Goal: Information Seeking & Learning: Check status

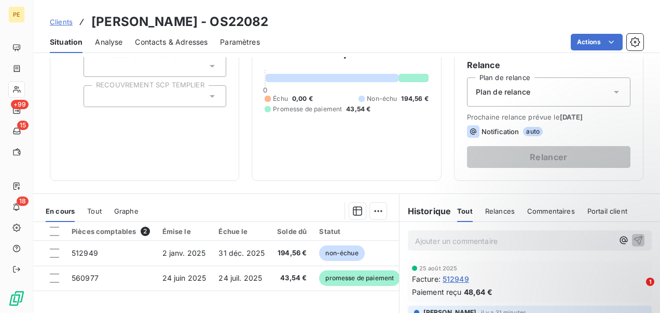
click at [450, 242] on p "Ajouter un commentaire ﻿" at bounding box center [514, 240] width 198 height 13
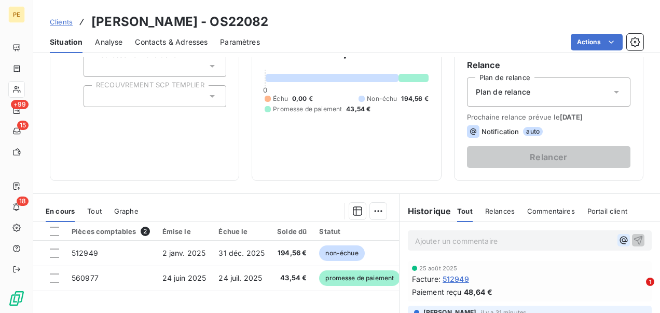
click at [618, 240] on button "button" at bounding box center [624, 240] width 12 height 12
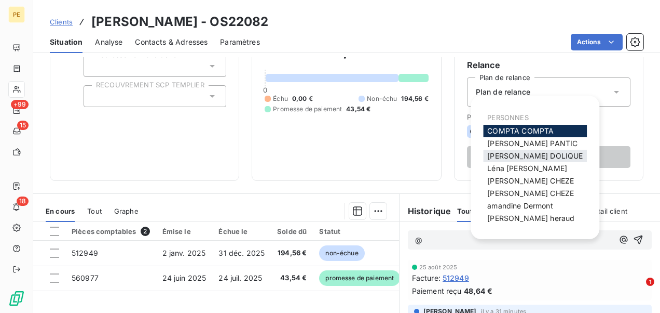
click at [520, 160] on div "[PERSON_NAME]" at bounding box center [535, 156] width 104 height 12
click at [513, 153] on span "[PERSON_NAME]" at bounding box center [535, 155] width 96 height 9
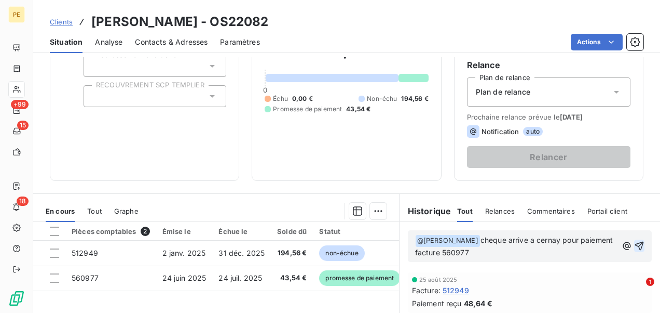
click at [634, 244] on icon "button" at bounding box center [639, 245] width 10 height 10
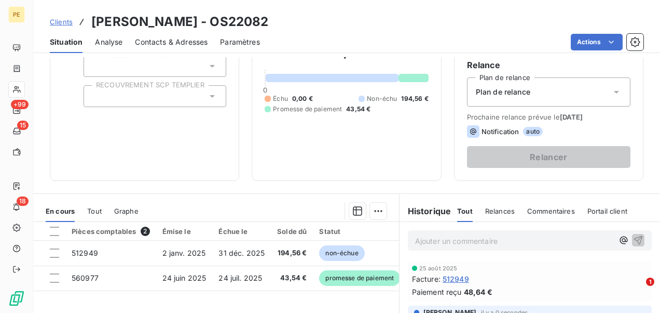
click at [64, 22] on span "Clients" at bounding box center [61, 22] width 23 height 8
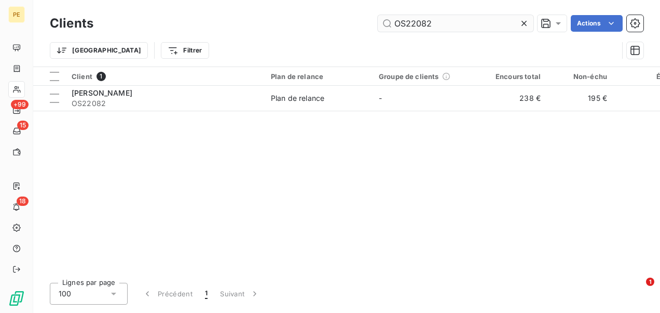
drag, startPoint x: 454, startPoint y: 26, endPoint x: 412, endPoint y: 26, distance: 41.5
click at [412, 26] on input "OS22082" at bounding box center [456, 23] width 156 height 17
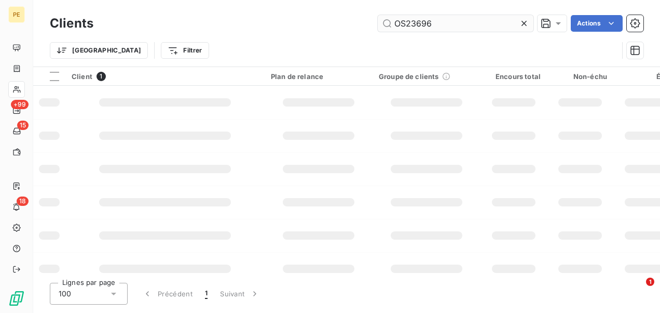
type input "OS23696"
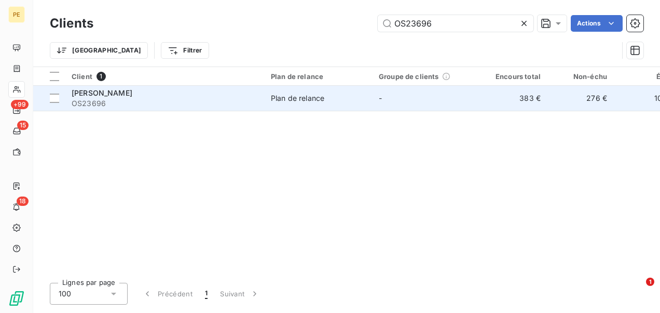
click at [199, 103] on span "OS23696" at bounding box center [165, 103] width 187 height 10
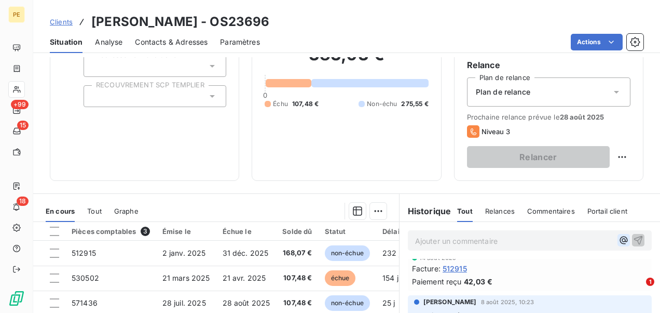
scroll to position [102, 0]
click at [619, 238] on icon "button" at bounding box center [624, 240] width 10 height 10
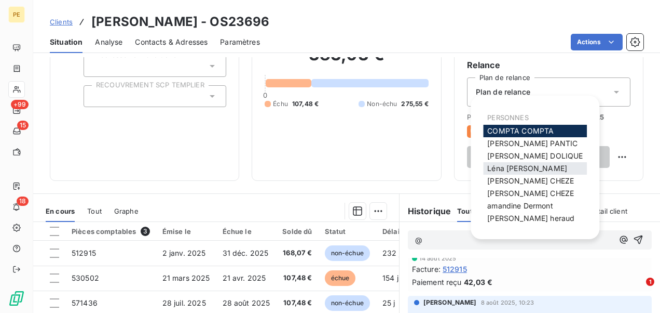
click at [516, 173] on div "[PERSON_NAME]" at bounding box center [535, 168] width 104 height 12
click at [516, 166] on span "[PERSON_NAME]" at bounding box center [527, 168] width 80 height 9
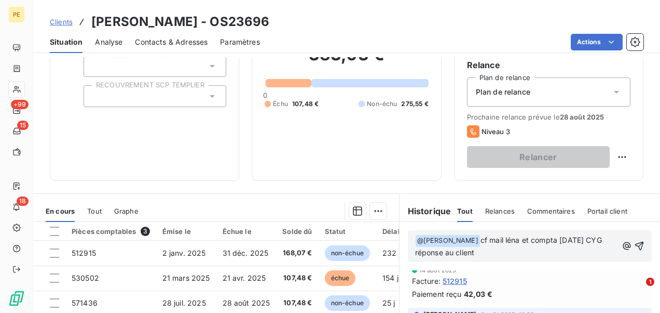
scroll to position [115, 0]
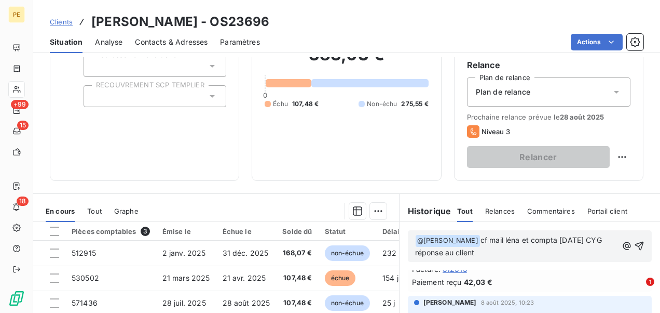
click at [631, 241] on div "﻿ @ [PERSON_NAME] ﻿ cf mail léna et compta [DATE] CYG réponse au client" at bounding box center [530, 246] width 244 height 32
click at [635, 242] on icon "button" at bounding box center [639, 245] width 9 height 9
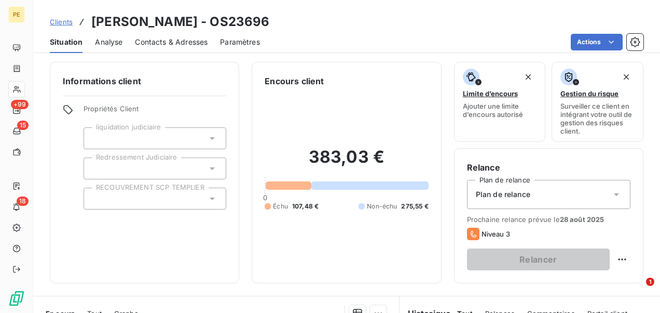
scroll to position [0, 0]
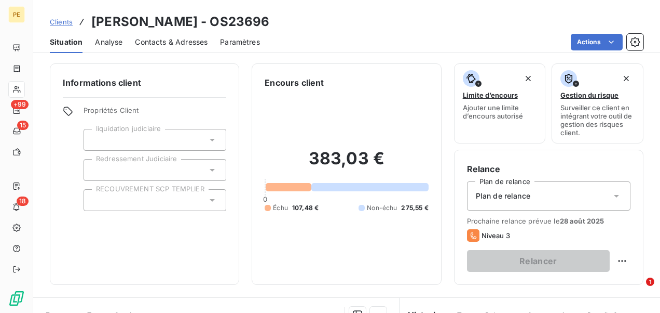
click at [54, 18] on span "Clients" at bounding box center [61, 22] width 23 height 8
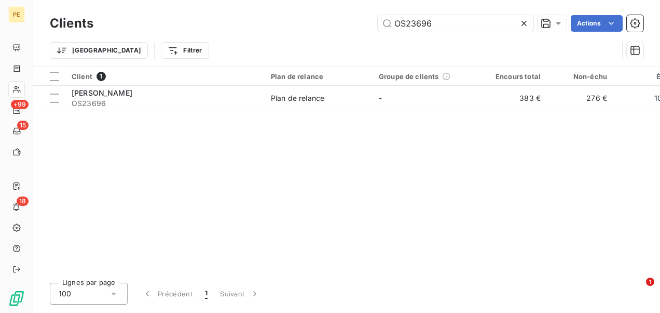
drag, startPoint x: 437, startPoint y: 24, endPoint x: 364, endPoint y: 22, distance: 72.7
click at [364, 22] on div "OS23696 Actions" at bounding box center [375, 23] width 538 height 17
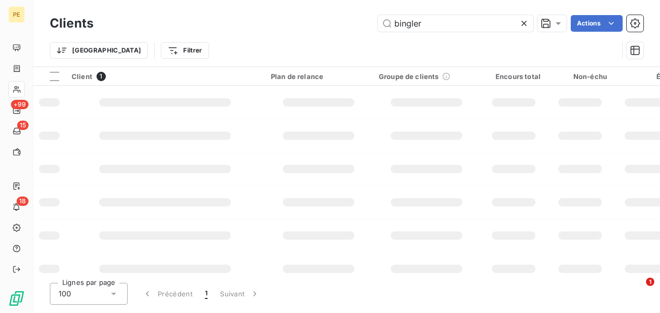
type input "bingler"
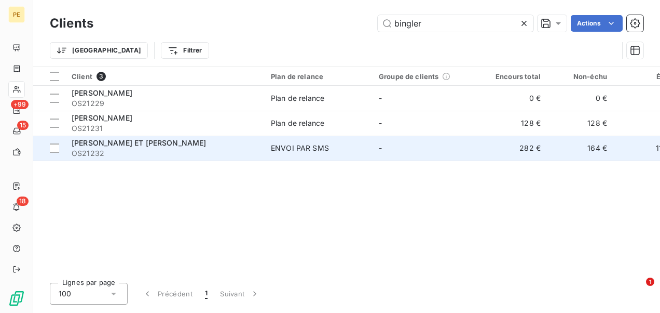
click at [170, 135] on td "[PERSON_NAME] ET [PERSON_NAME] OS21232" at bounding box center [164, 147] width 199 height 25
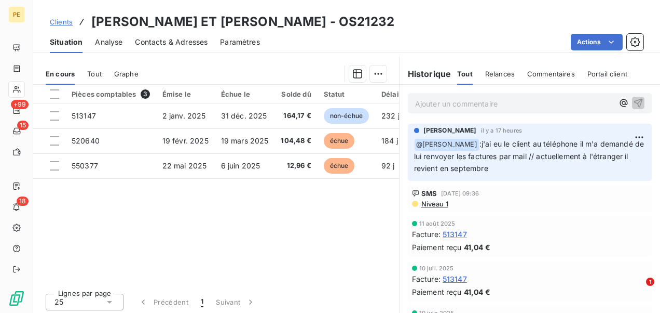
scroll to position [243, 0]
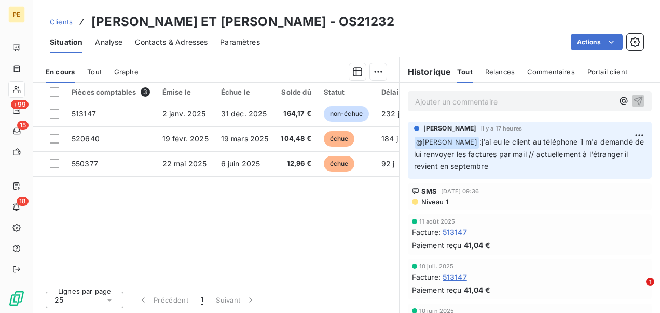
click at [468, 104] on p "Ajouter un commentaire ﻿" at bounding box center [514, 101] width 198 height 13
click at [619, 100] on icon "button" at bounding box center [624, 101] width 10 height 10
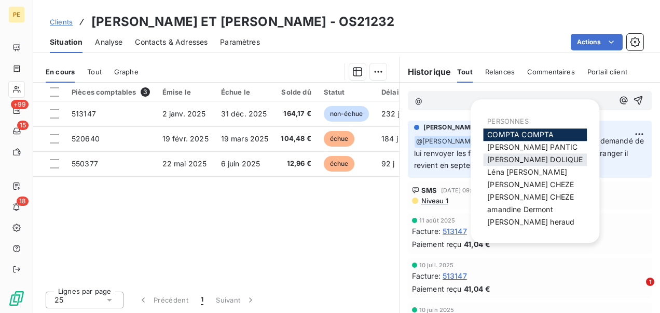
click at [544, 158] on div "[PERSON_NAME]" at bounding box center [535, 159] width 104 height 12
click at [507, 156] on span "[PERSON_NAME]" at bounding box center [535, 159] width 96 height 9
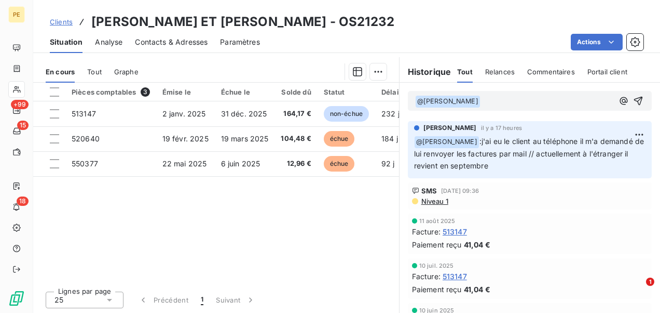
click at [485, 98] on p "﻿ @ [PERSON_NAME] ﻿ ﻿" at bounding box center [514, 101] width 198 height 12
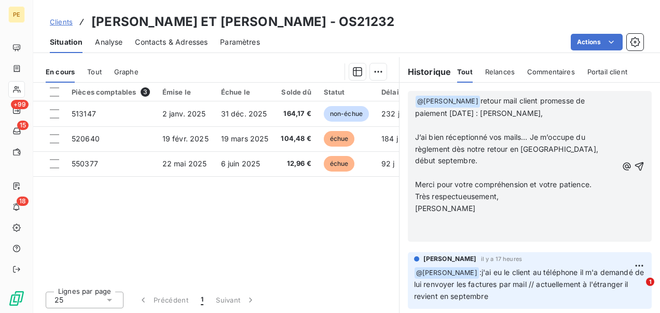
click at [629, 169] on div "﻿ @ [PERSON_NAME] ﻿ retour mail client promesse de paiement [DATE] : [PERSON_NA…" at bounding box center [530, 166] width 244 height 151
click at [634, 165] on icon "button" at bounding box center [639, 166] width 10 height 10
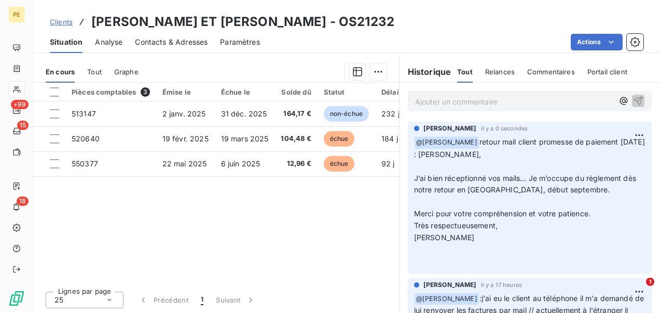
click at [55, 19] on span "Clients" at bounding box center [61, 22] width 23 height 8
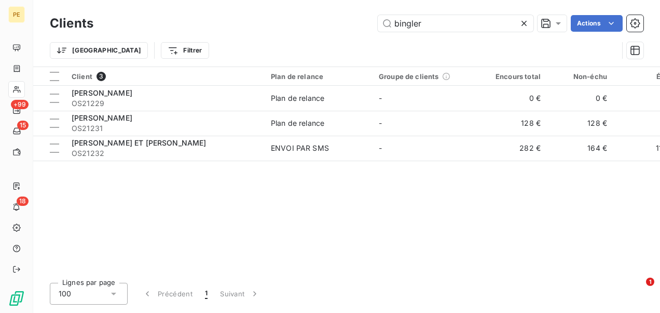
drag, startPoint x: 436, startPoint y: 26, endPoint x: 338, endPoint y: 26, distance: 97.1
click at [338, 26] on div "bingler Actions" at bounding box center [375, 23] width 538 height 17
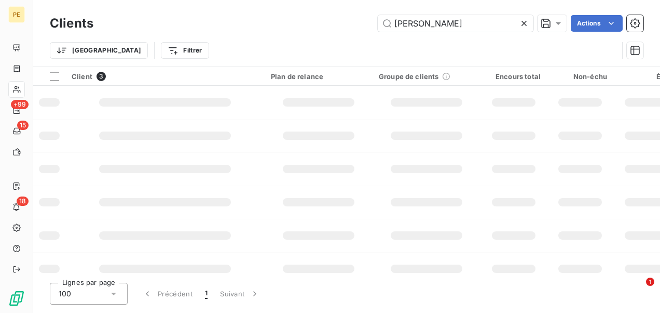
type input "[PERSON_NAME]"
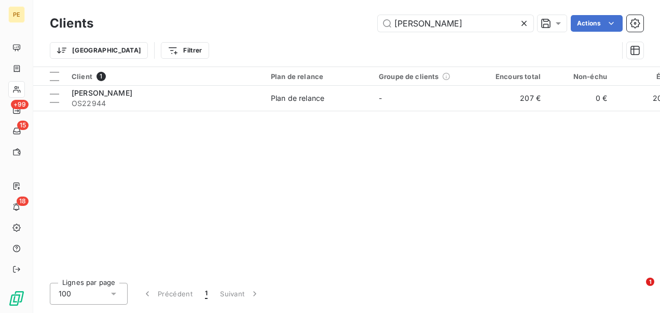
click at [303, 119] on div "Client 1 Plan de relance Groupe de clients Encours total Non-échu Échu Limite d…" at bounding box center [346, 170] width 627 height 207
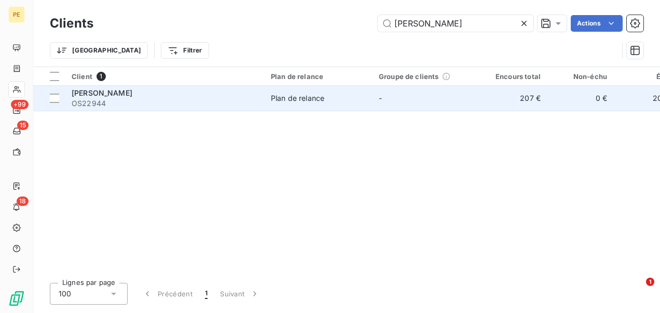
click at [302, 104] on td "Plan de relance" at bounding box center [319, 98] width 108 height 25
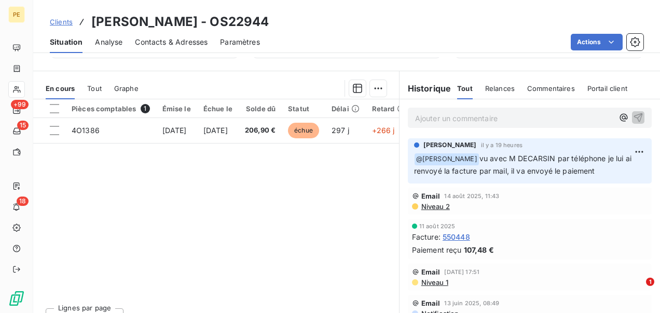
scroll to position [243, 0]
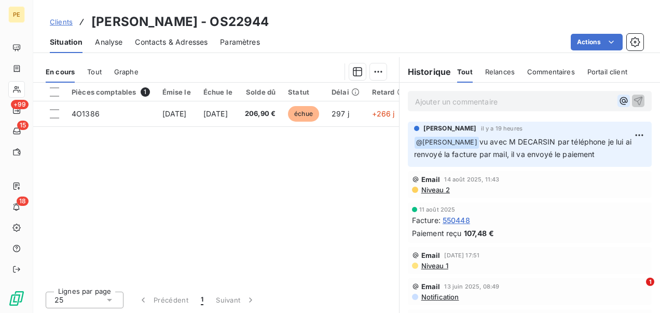
click at [619, 99] on icon "button" at bounding box center [624, 101] width 10 height 10
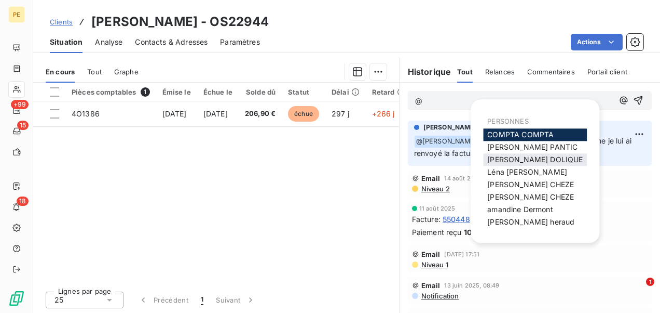
click at [541, 155] on div "[PERSON_NAME]" at bounding box center [535, 159] width 104 height 12
click at [512, 159] on span "[PERSON_NAME]" at bounding box center [535, 159] width 96 height 9
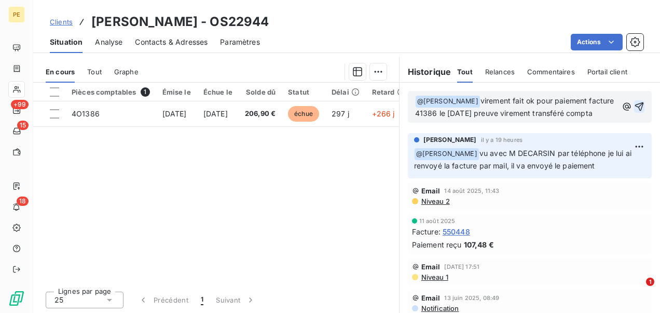
click at [634, 108] on icon "button" at bounding box center [639, 106] width 10 height 10
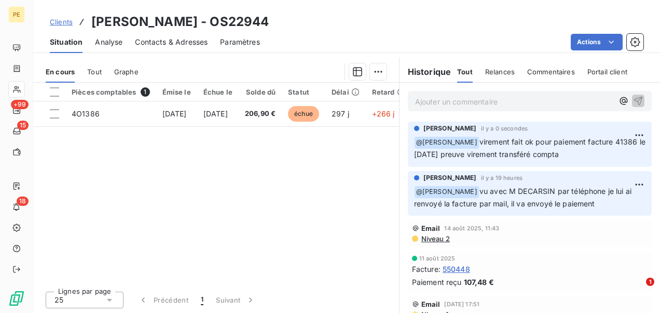
click at [60, 22] on span "Clients" at bounding box center [61, 22] width 23 height 8
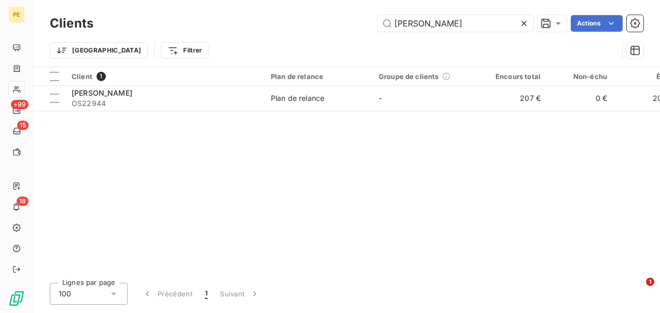
drag, startPoint x: 454, startPoint y: 26, endPoint x: 336, endPoint y: 26, distance: 117.8
click at [336, 26] on div "nina Actions" at bounding box center [375, 23] width 538 height 17
type input "os21478"
click at [186, 85] on div at bounding box center [164, 85] width 199 height 1
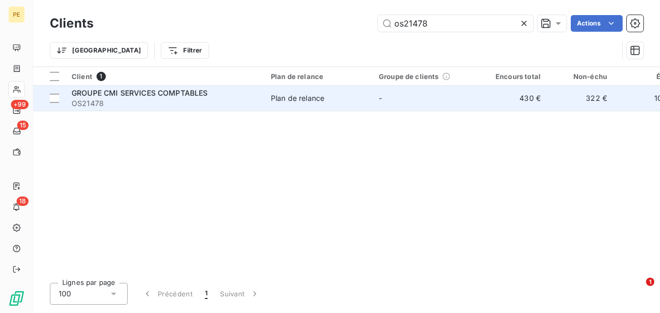
click at [183, 96] on span "GROUPE CMI SERVICES COMPTABLES" at bounding box center [140, 92] width 137 height 9
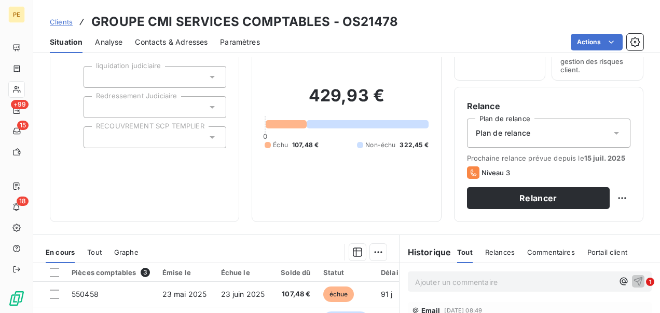
scroll to position [243, 0]
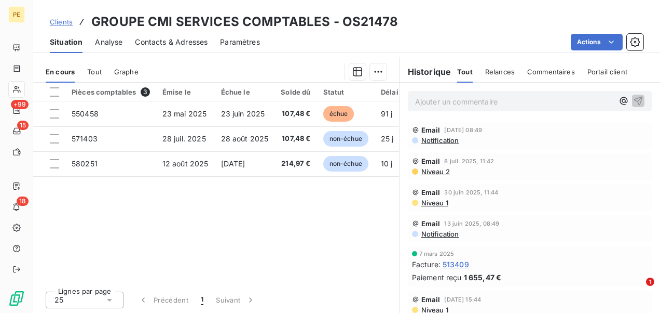
click at [418, 98] on p "Ajouter un commentaire ﻿" at bounding box center [514, 101] width 198 height 13
click at [619, 99] on icon "button" at bounding box center [624, 101] width 10 height 10
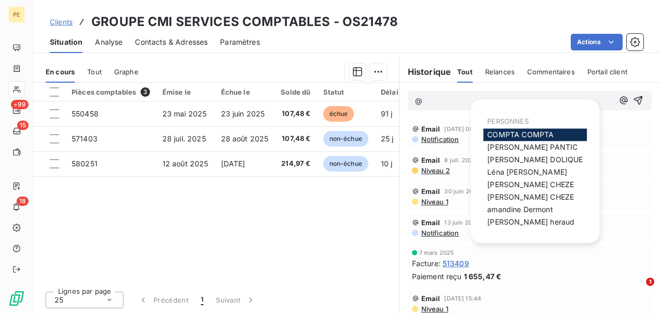
click at [544, 137] on span "COMPTA COMPTA" at bounding box center [520, 134] width 66 height 9
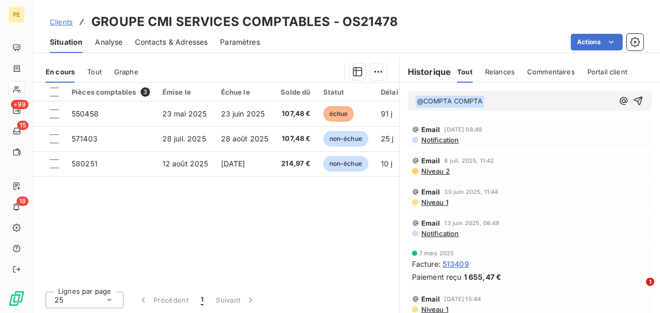
click at [491, 101] on p "﻿ @ COMPTA COMPTA ﻿ ﻿" at bounding box center [514, 101] width 198 height 12
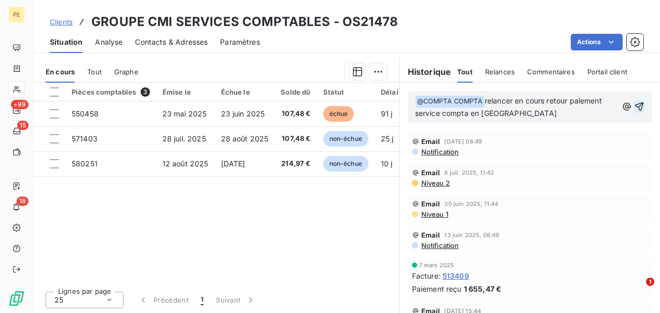
click at [634, 101] on icon "button" at bounding box center [639, 106] width 10 height 10
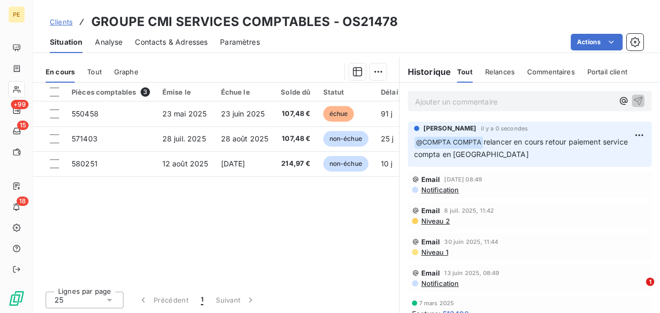
click at [64, 26] on link "Clients" at bounding box center [61, 22] width 23 height 10
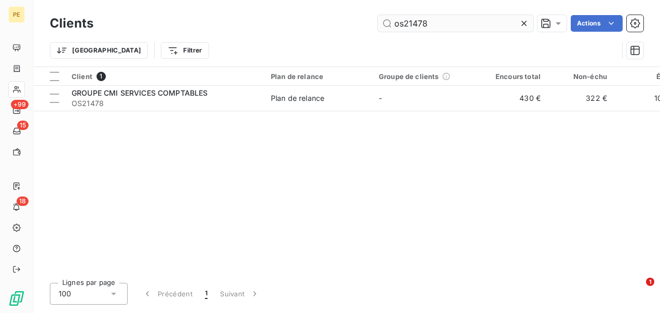
drag, startPoint x: 438, startPoint y: 23, endPoint x: 407, endPoint y: 21, distance: 31.2
click at [407, 21] on input "os21478" at bounding box center [456, 23] width 156 height 17
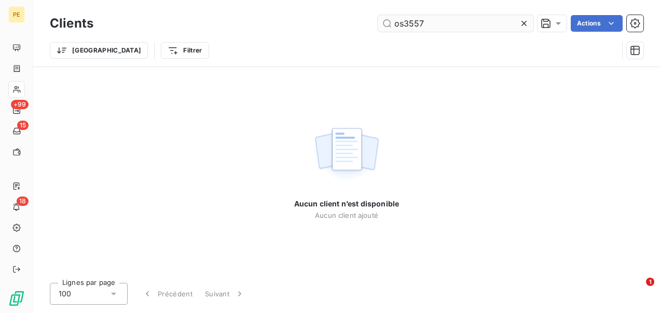
click at [412, 18] on input "os3557" at bounding box center [456, 23] width 156 height 17
type input "os35557"
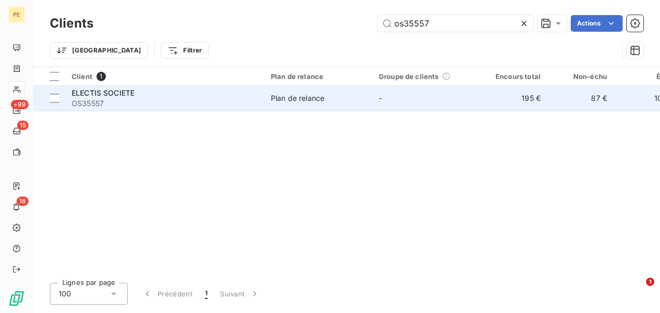
click at [206, 88] on div "ELECTIS SOCIETE" at bounding box center [165, 93] width 187 height 10
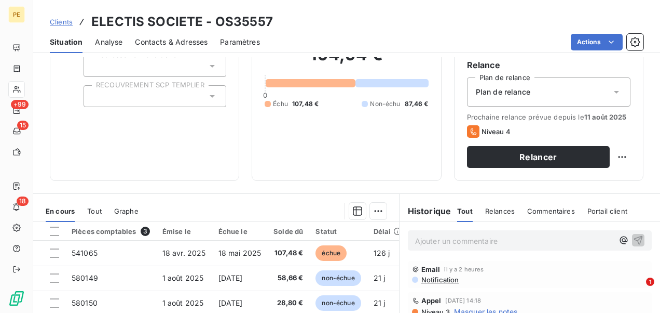
click at [601, 240] on div "Ajouter un commentaire ﻿" at bounding box center [529, 240] width 229 height 14
click at [620, 239] on icon "button" at bounding box center [624, 240] width 8 height 8
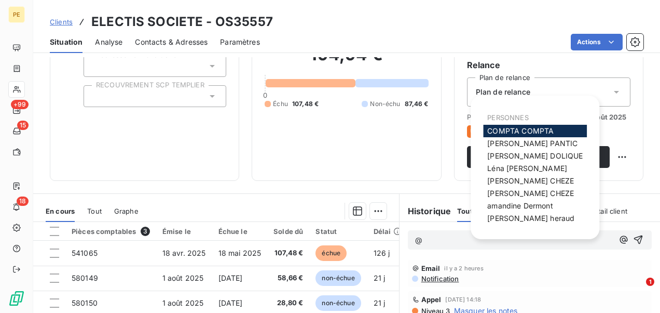
click at [503, 132] on span "COMPTA COMPTA" at bounding box center [520, 130] width 66 height 9
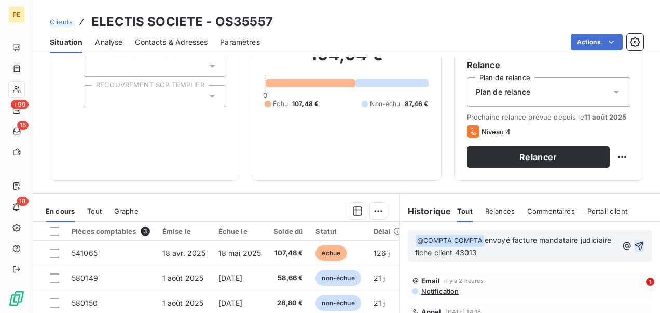
click at [634, 240] on icon "button" at bounding box center [639, 245] width 10 height 10
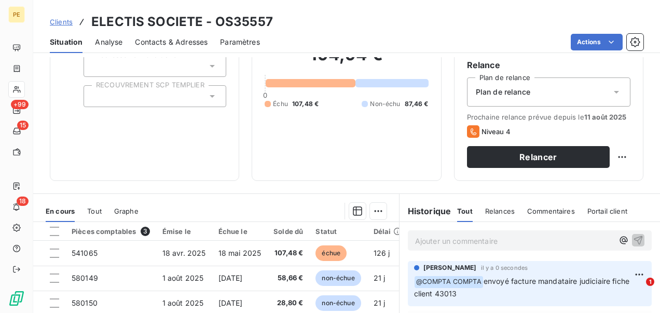
drag, startPoint x: 64, startPoint y: 23, endPoint x: 19, endPoint y: 24, distance: 45.7
click at [64, 23] on span "Clients" at bounding box center [61, 22] width 23 height 8
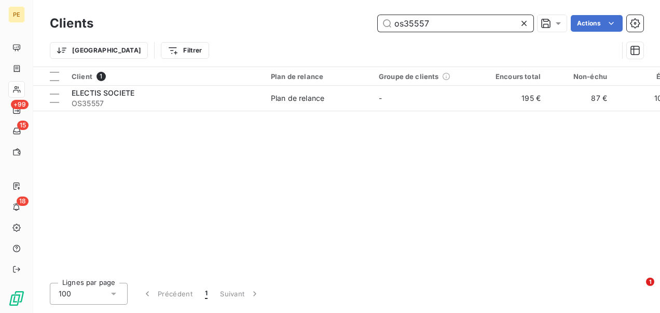
drag, startPoint x: 452, startPoint y: 20, endPoint x: 340, endPoint y: 19, distance: 112.1
click at [341, 19] on div "os35557 Actions" at bounding box center [375, 23] width 538 height 17
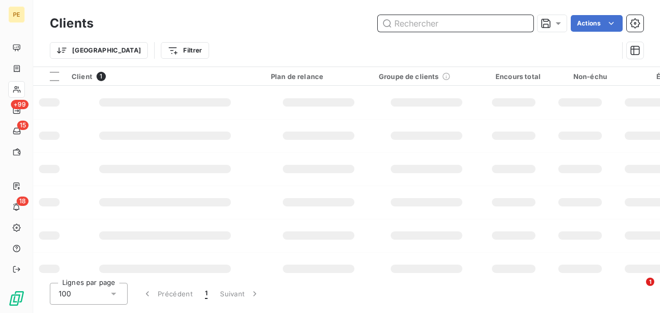
paste input "OS38437"
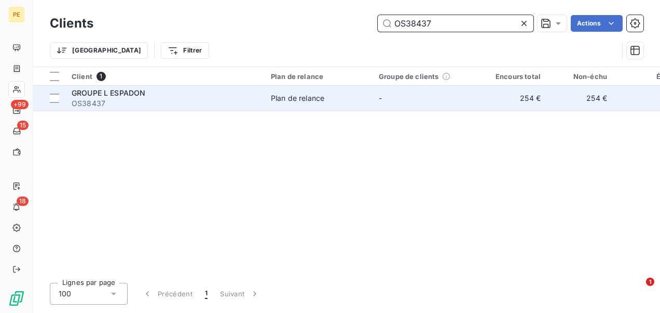
type input "OS38437"
click at [212, 101] on span "OS38437" at bounding box center [165, 103] width 187 height 10
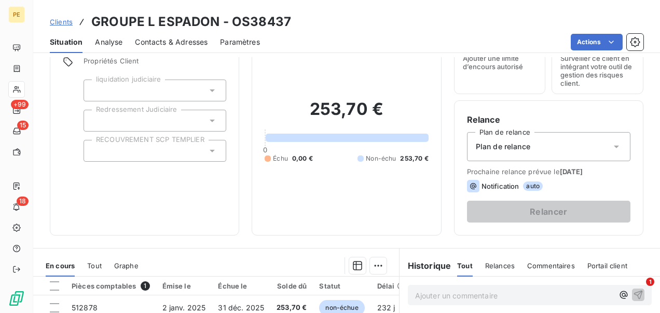
scroll to position [156, 0]
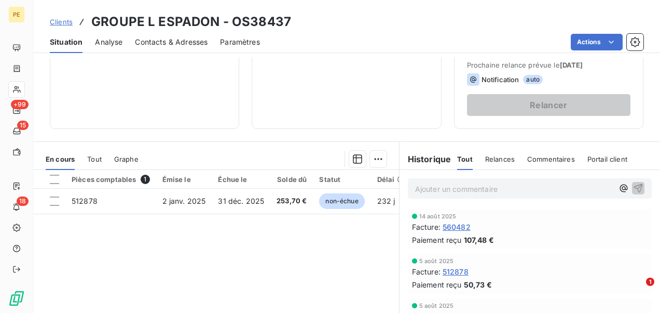
click at [63, 21] on span "Clients" at bounding box center [61, 22] width 23 height 8
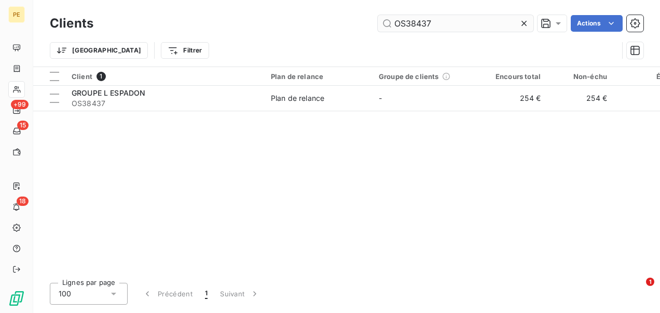
drag, startPoint x: 456, startPoint y: 23, endPoint x: 408, endPoint y: 25, distance: 47.8
click at [408, 25] on input "OS38437" at bounding box center [456, 23] width 156 height 17
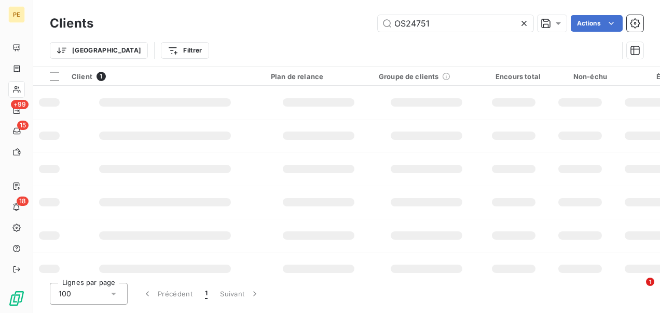
type input "OS24751"
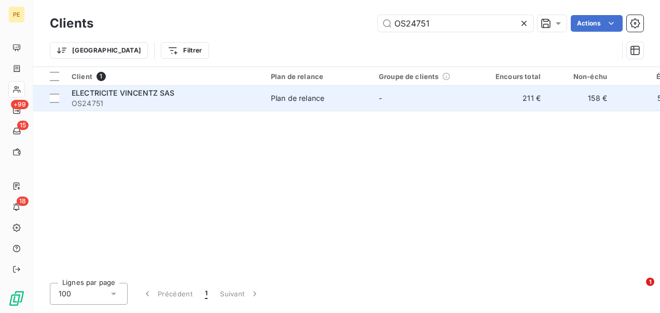
click at [106, 94] on span "ELECTRICITE VINCENTZ SAS" at bounding box center [123, 92] width 103 height 9
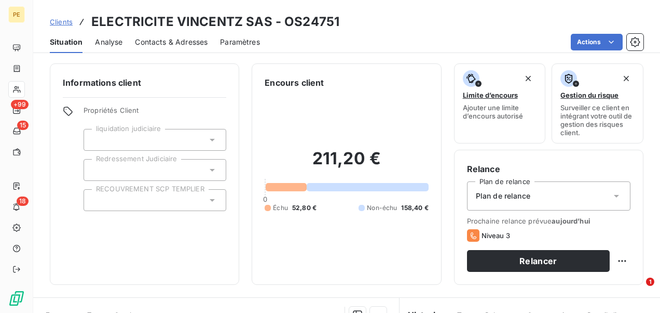
scroll to position [156, 0]
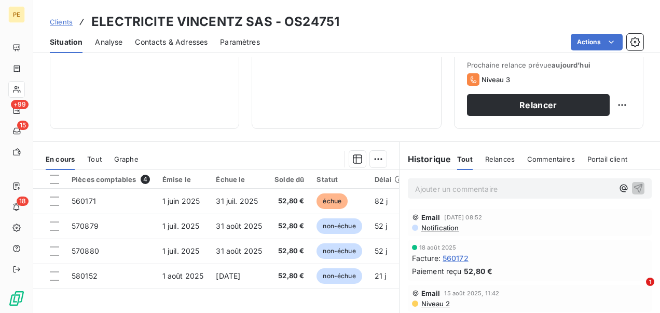
click at [435, 188] on p "Ajouter un commentaire ﻿" at bounding box center [514, 188] width 198 height 13
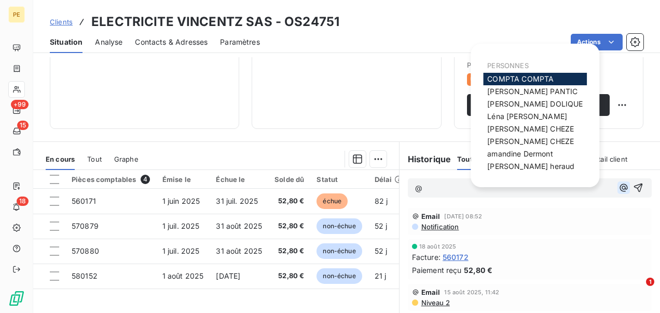
click at [619, 184] on icon "button" at bounding box center [624, 187] width 10 height 10
click at [531, 115] on span "[PERSON_NAME]" at bounding box center [527, 116] width 80 height 9
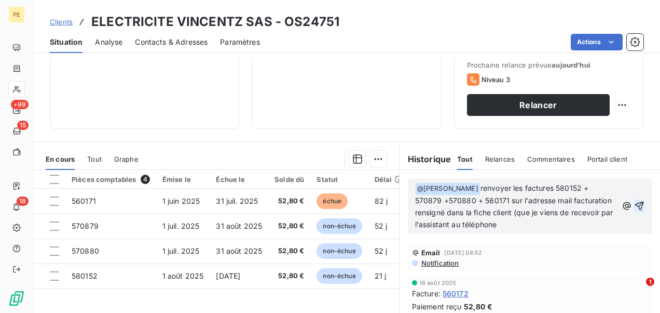
click at [634, 203] on icon "button" at bounding box center [639, 205] width 10 height 10
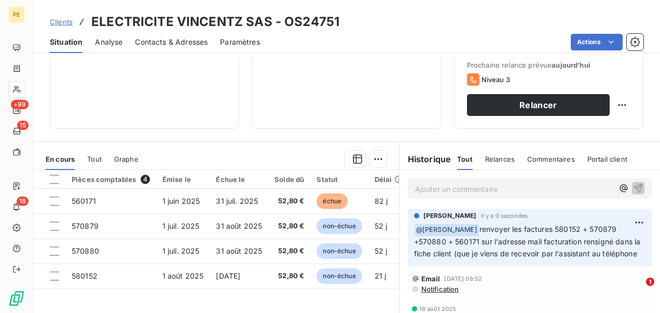
click at [70, 21] on span "Clients" at bounding box center [61, 22] width 23 height 8
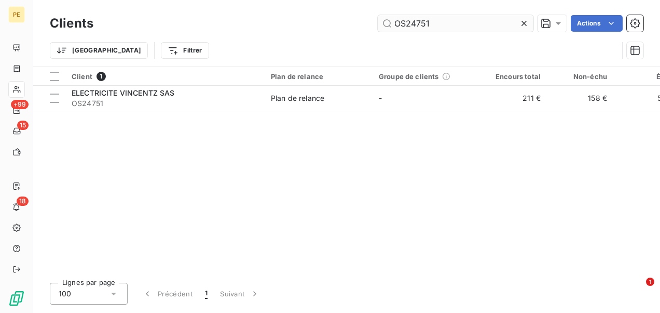
drag, startPoint x: 474, startPoint y: 24, endPoint x: 413, endPoint y: 23, distance: 61.8
click at [413, 23] on input "OS24751" at bounding box center [456, 23] width 156 height 17
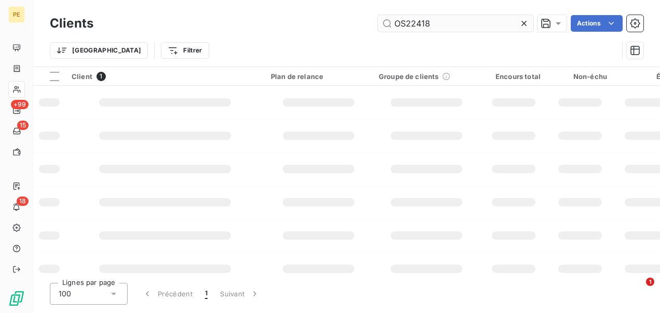
type input "OS22418"
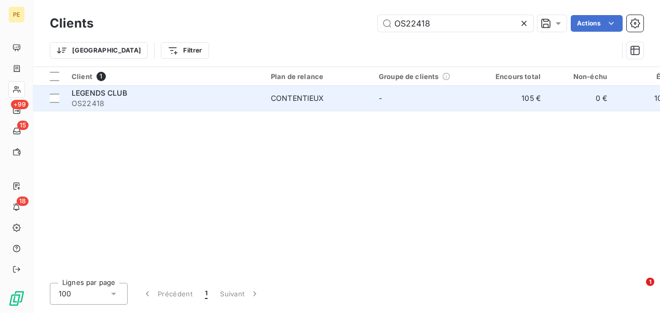
click at [318, 91] on td "CONTENTIEUX" at bounding box center [319, 98] width 108 height 25
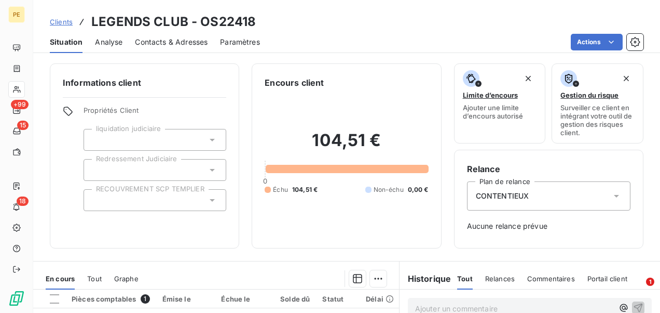
click at [65, 20] on span "Clients" at bounding box center [61, 22] width 23 height 8
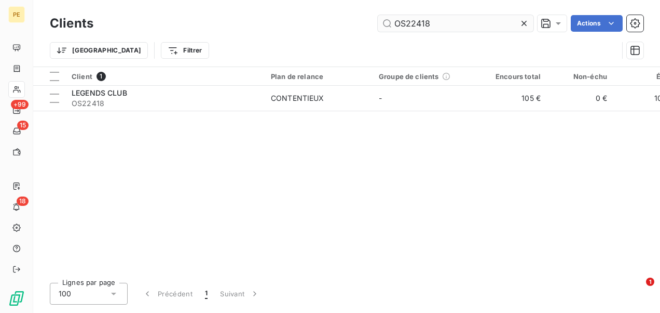
drag, startPoint x: 436, startPoint y: 26, endPoint x: 411, endPoint y: 24, distance: 25.0
click at [411, 24] on input "OS22418" at bounding box center [456, 23] width 156 height 17
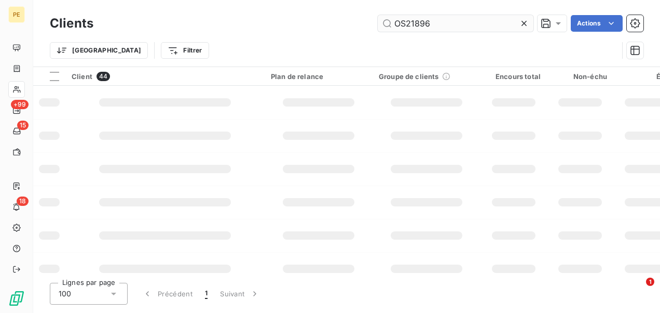
type input "OS21896"
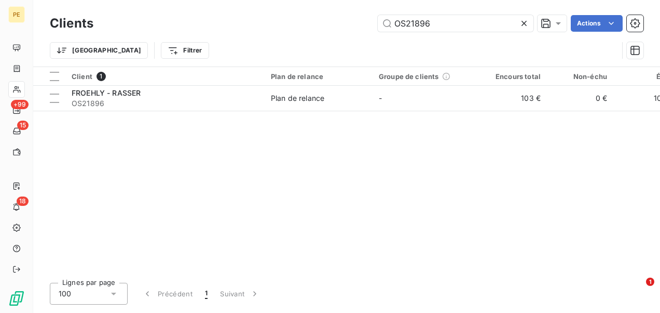
click at [233, 115] on div "Client 1 Plan de relance Groupe de clients Encours total Non-échu Échu Limite d…" at bounding box center [346, 170] width 627 height 207
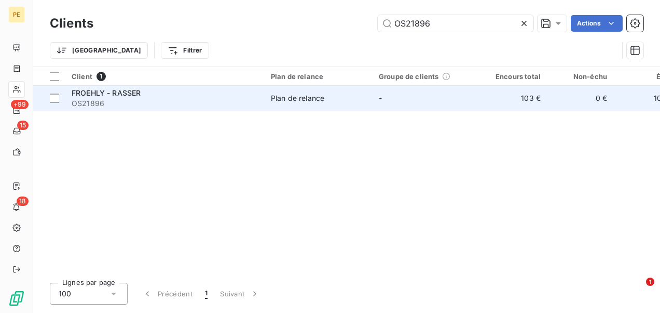
click at [238, 97] on div "FROEHLY - RASSER" at bounding box center [165, 93] width 187 height 10
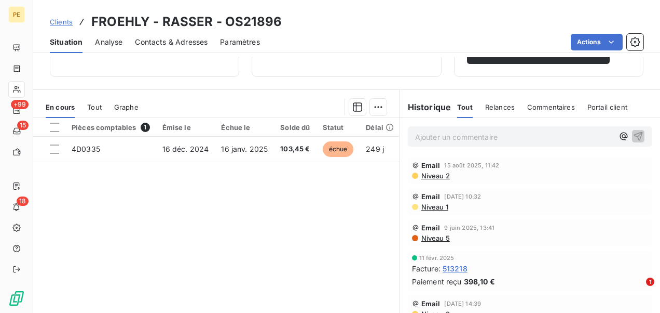
scroll to position [191, 0]
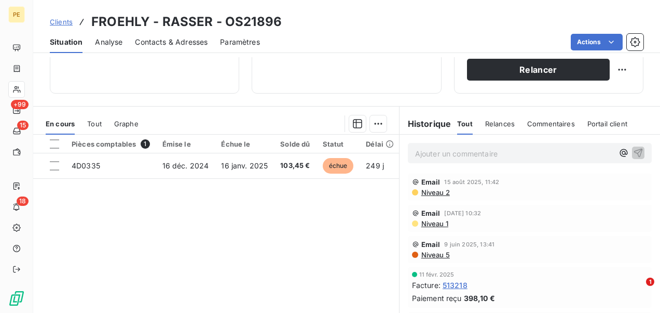
click at [479, 158] on p "Ajouter un commentaire ﻿" at bounding box center [514, 153] width 198 height 13
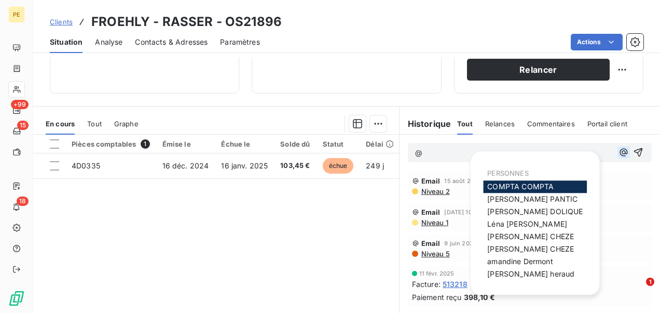
click at [619, 152] on icon "button" at bounding box center [624, 152] width 10 height 10
click at [515, 265] on span "[PERSON_NAME]" at bounding box center [519, 260] width 65 height 9
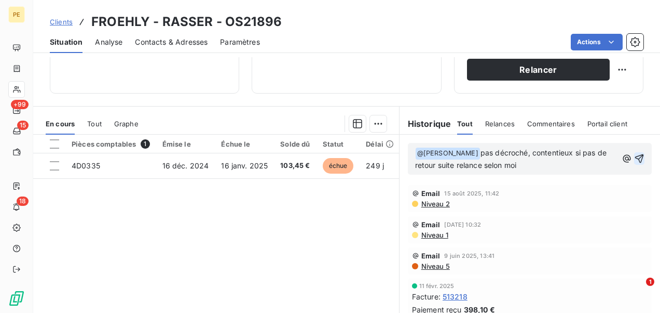
click at [635, 154] on icon "button" at bounding box center [639, 158] width 9 height 9
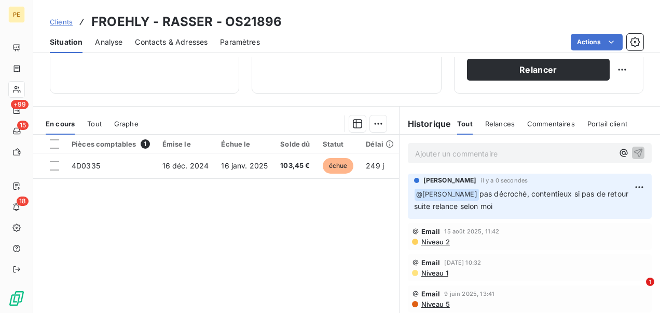
click at [55, 21] on span "Clients" at bounding box center [61, 22] width 23 height 8
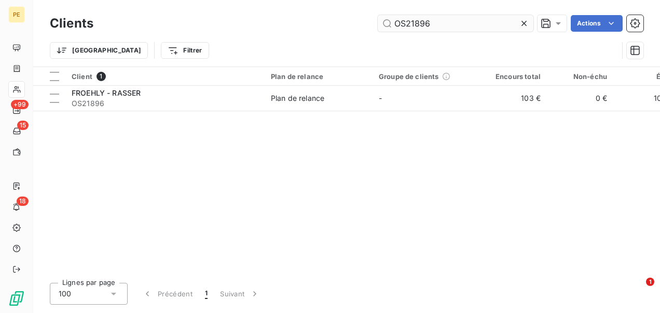
drag, startPoint x: 438, startPoint y: 29, endPoint x: 411, endPoint y: 25, distance: 27.3
click at [411, 25] on input "OS21896" at bounding box center [456, 23] width 156 height 17
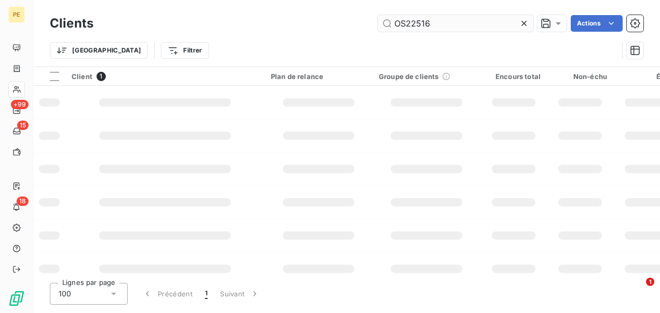
type input "OS22516"
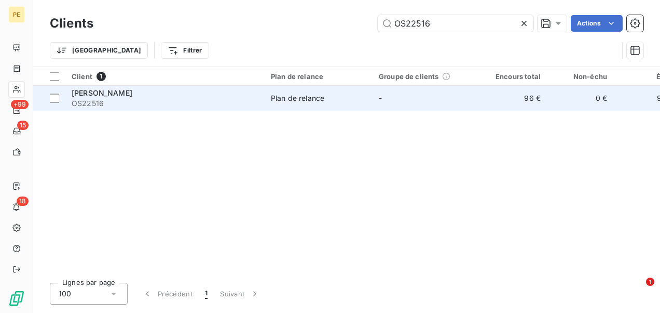
click at [246, 99] on span "OS22516" at bounding box center [165, 103] width 187 height 10
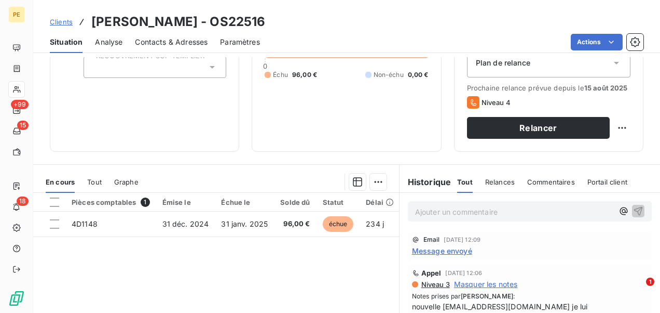
scroll to position [208, 0]
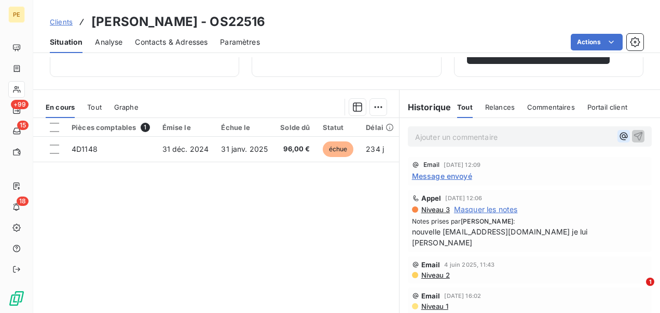
click at [619, 134] on icon "button" at bounding box center [624, 136] width 10 height 10
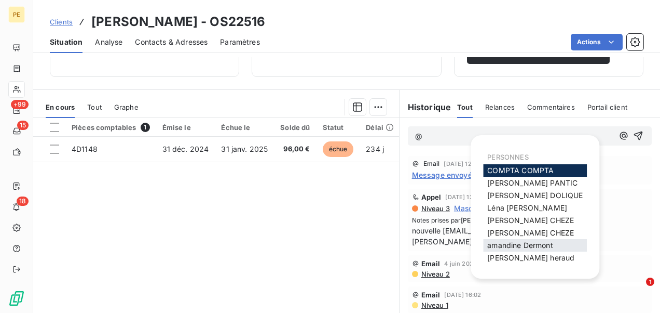
click at [533, 244] on span "[PERSON_NAME]" at bounding box center [519, 244] width 65 height 9
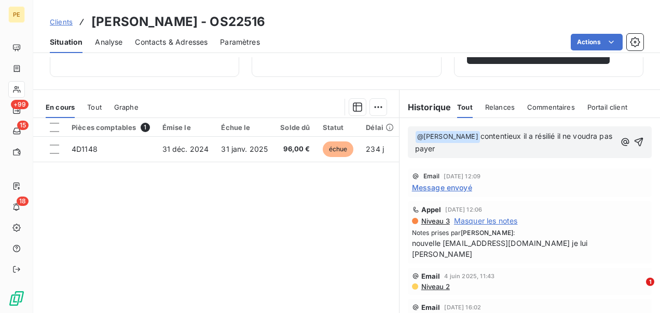
drag, startPoint x: 509, startPoint y: 148, endPoint x: 526, endPoint y: 132, distance: 23.5
click at [526, 132] on p "﻿ @ [PERSON_NAME] ﻿ contentieux il a résilié il ne voudra pas payer" at bounding box center [515, 142] width 200 height 24
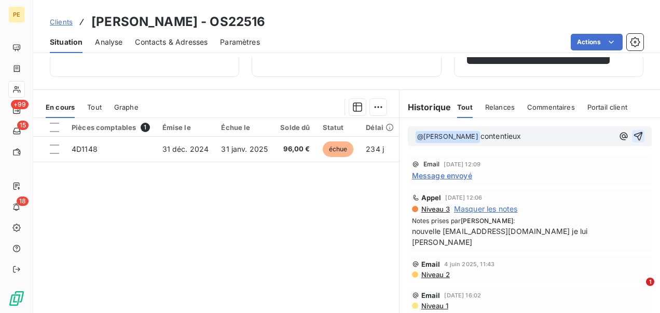
click at [633, 135] on icon "button" at bounding box center [638, 136] width 10 height 10
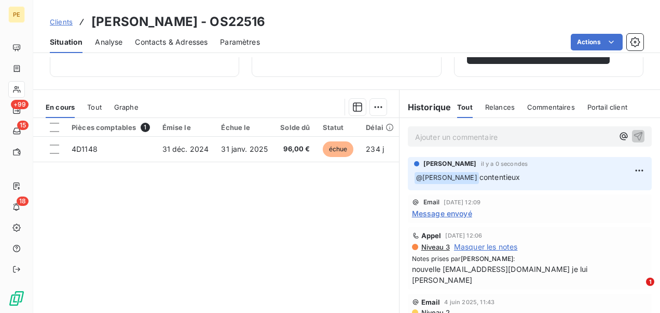
click at [63, 22] on span "Clients" at bounding box center [61, 22] width 23 height 8
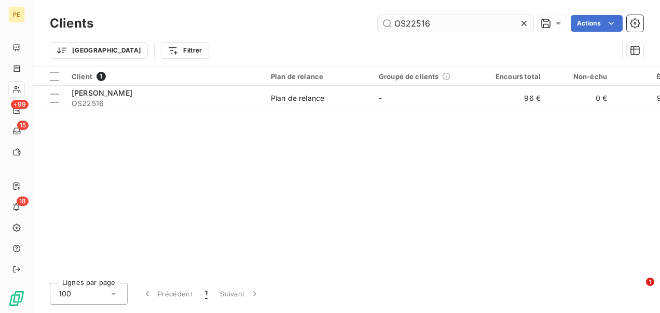
drag, startPoint x: 443, startPoint y: 25, endPoint x: 410, endPoint y: 23, distance: 33.3
click at [410, 23] on input "OS22516" at bounding box center [456, 23] width 156 height 17
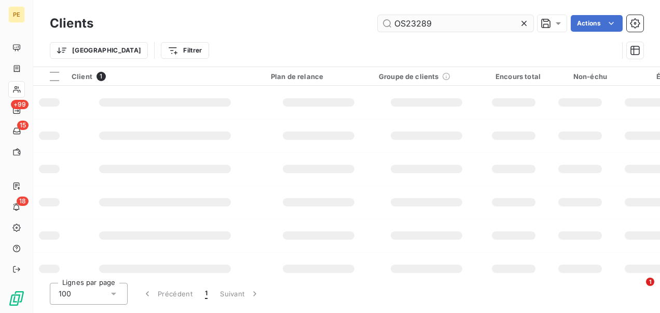
type input "OS23289"
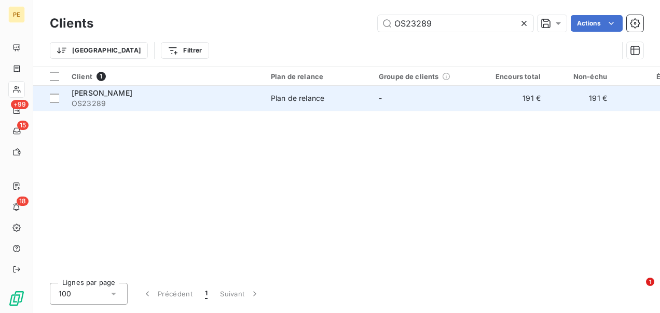
click at [232, 94] on div "[PERSON_NAME]" at bounding box center [165, 93] width 187 height 10
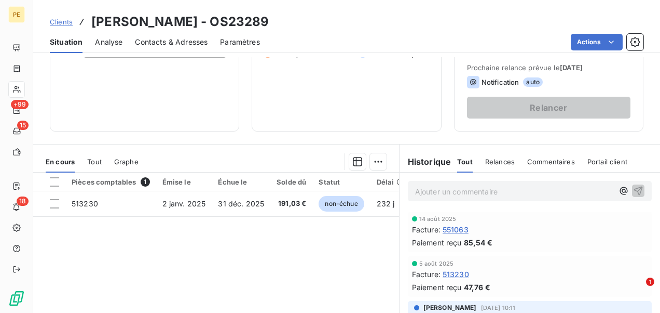
scroll to position [104, 0]
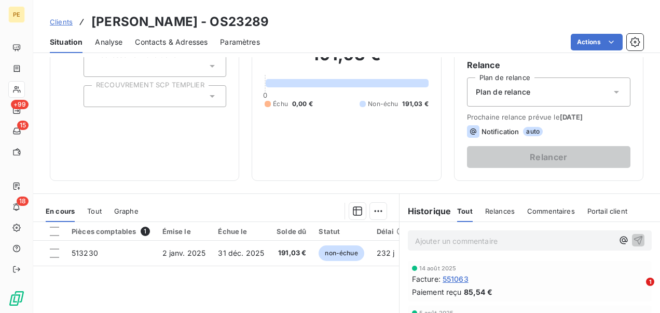
click at [70, 20] on span "Clients" at bounding box center [61, 22] width 23 height 8
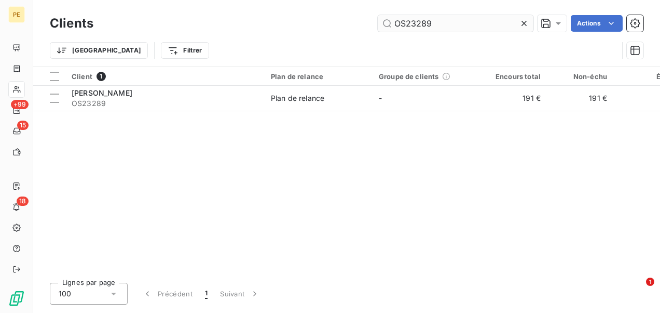
drag, startPoint x: 451, startPoint y: 21, endPoint x: 411, endPoint y: 23, distance: 40.0
click at [411, 23] on input "OS23289" at bounding box center [456, 23] width 156 height 17
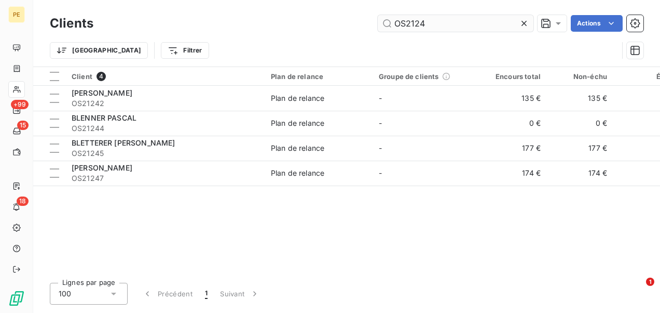
click at [415, 21] on input "OS2124" at bounding box center [456, 23] width 156 height 17
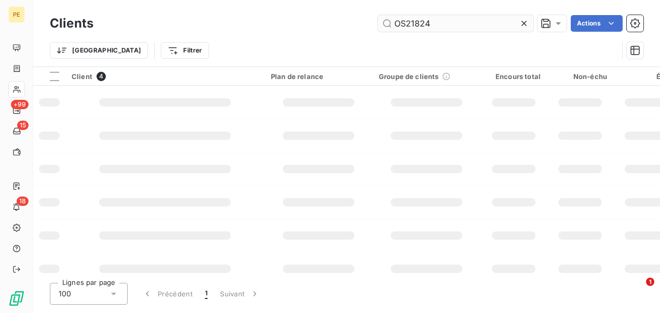
type input "OS21824"
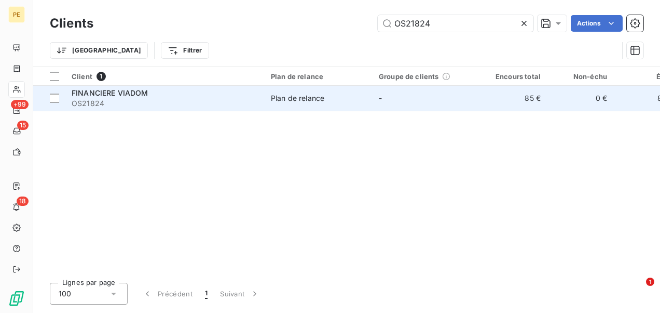
click at [287, 96] on div "Plan de relance" at bounding box center [297, 98] width 53 height 10
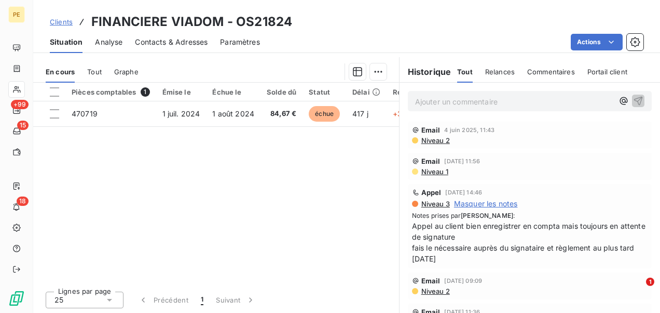
scroll to position [243, 0]
click at [60, 22] on span "Clients" at bounding box center [61, 22] width 23 height 8
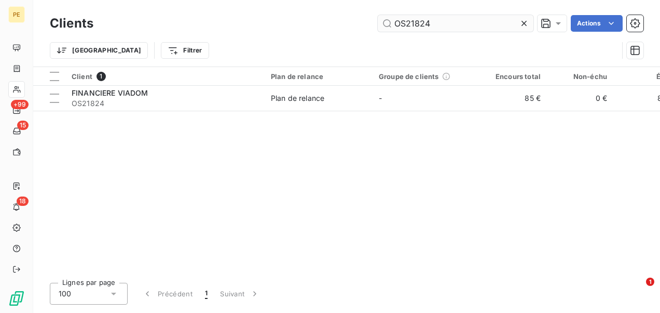
drag, startPoint x: 442, startPoint y: 25, endPoint x: 409, endPoint y: 24, distance: 33.3
click at [409, 24] on input "OS21824" at bounding box center [456, 23] width 156 height 17
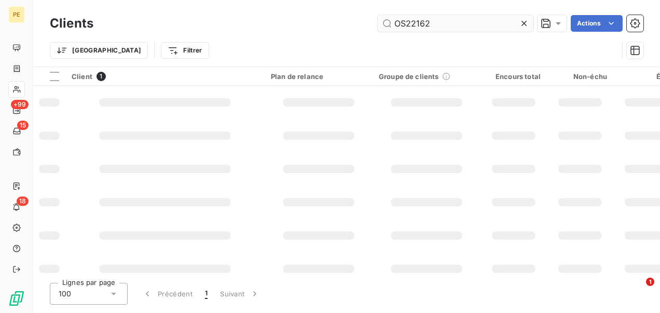
type input "OS22162"
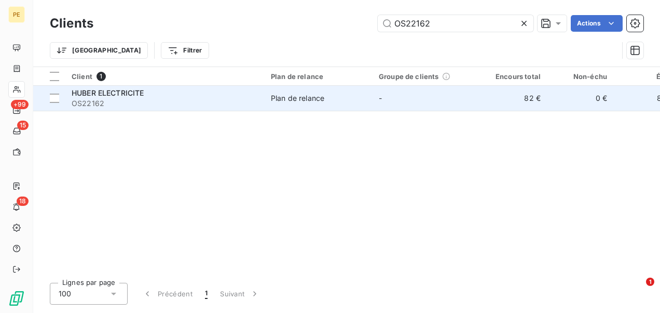
click at [221, 97] on div "HUBER ELECTRICITE" at bounding box center [165, 93] width 187 height 10
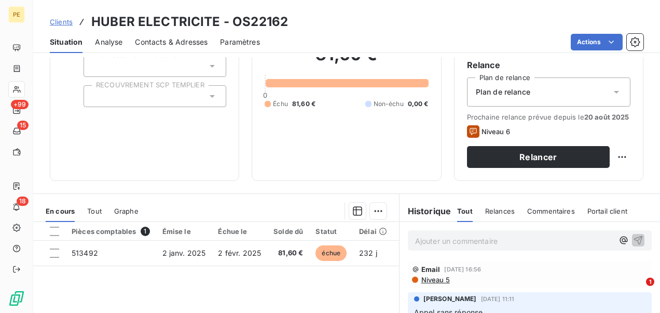
click at [426, 247] on p "Ajouter un commentaire ﻿" at bounding box center [514, 240] width 198 height 13
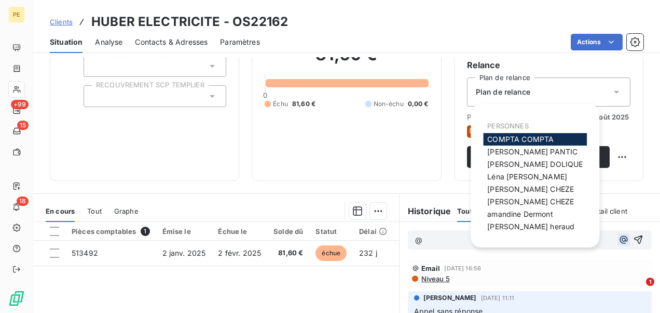
click at [619, 245] on icon "button" at bounding box center [624, 239] width 10 height 10
click at [507, 137] on span "COMPTA COMPTA" at bounding box center [520, 138] width 66 height 9
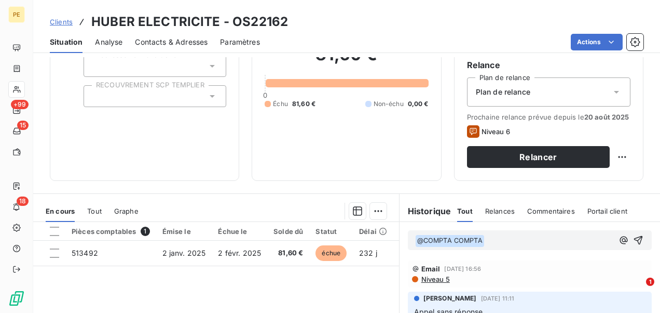
click at [498, 247] on p "﻿ @ COMPTA COMPTA ﻿ ﻿" at bounding box center [514, 240] width 198 height 12
click at [566, 245] on p "﻿ @ COMPTA COMPTA ﻿ appel à l'assistante" at bounding box center [514, 240] width 198 height 12
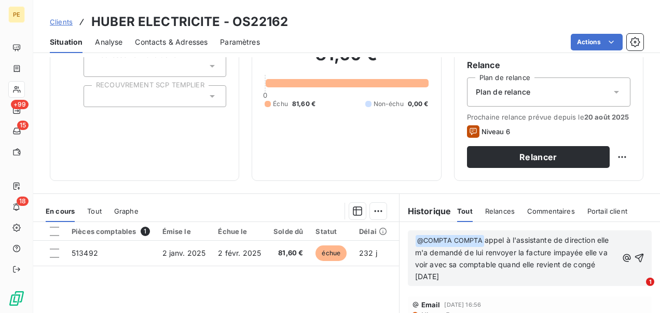
drag, startPoint x: 496, startPoint y: 280, endPoint x: 483, endPoint y: 247, distance: 35.7
click at [483, 247] on p "﻿ @ COMPTA COMPTA ﻿ appel à l'assistante de direction elle m'a demandé de lui r…" at bounding box center [516, 258] width 202 height 48
copy span "appel à l'assistante de direction elle m'a demandé de lui renvoyer la facture i…"
click at [554, 286] on div "﻿ @ COMPTA COMPTA ﻿ appel à l'assistante de direction elle m'a demandé de lui r…" at bounding box center [530, 258] width 244 height 56
click at [594, 261] on span "appel à l'assistante de direction elle m'a demandé de lui renvoyer la facture i…" at bounding box center [513, 257] width 196 height 45
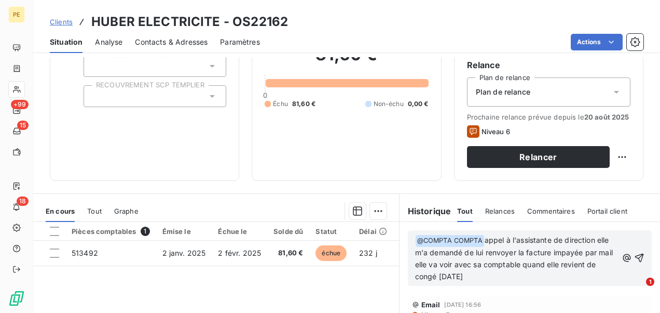
drag, startPoint x: 482, startPoint y: 246, endPoint x: 542, endPoint y: 289, distance: 74.5
click at [542, 282] on p "﻿ @ COMPTA COMPTA ﻿ appel à l'assistante de direction elle m'a demandé de lui r…" at bounding box center [516, 258] width 202 height 48
copy span "appel à l'assistante de direction elle m'a demandé de lui renvoyer la facture i…"
click at [635, 262] on icon "button" at bounding box center [639, 257] width 9 height 9
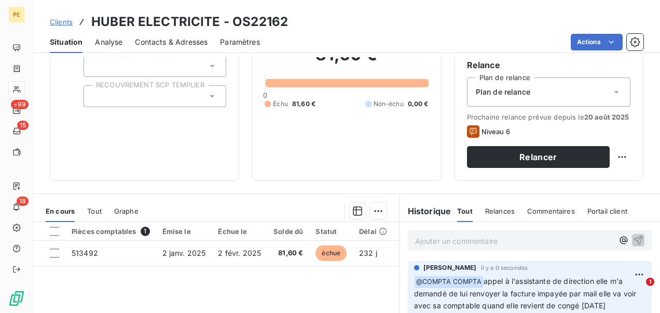
click at [62, 24] on span "Clients" at bounding box center [61, 22] width 23 height 8
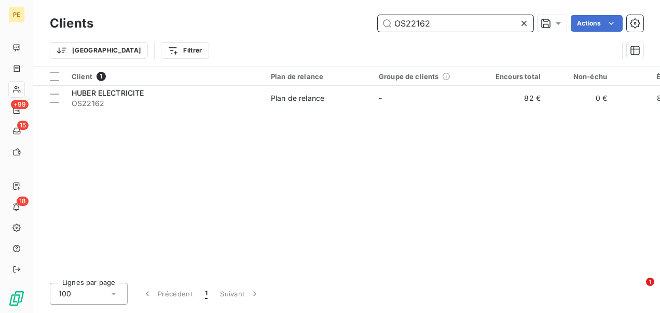
drag, startPoint x: 439, startPoint y: 28, endPoint x: 354, endPoint y: 21, distance: 86.0
click at [354, 21] on div "OS22162 Actions" at bounding box center [375, 23] width 538 height 17
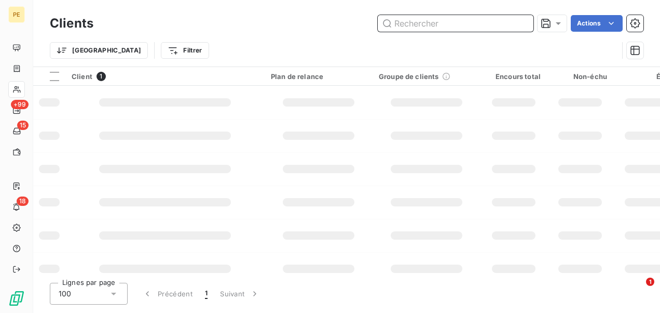
paste input "OS038095"
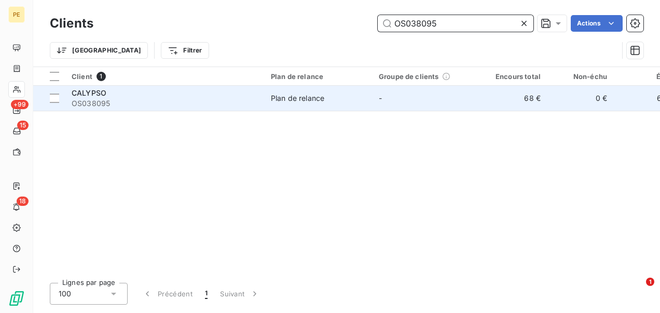
type input "OS038095"
click at [243, 101] on span "OS038095" at bounding box center [165, 103] width 187 height 10
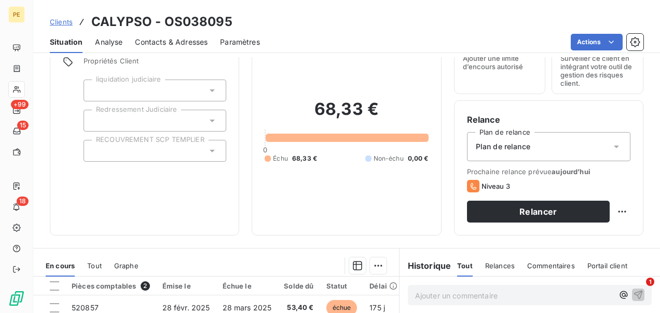
scroll to position [156, 0]
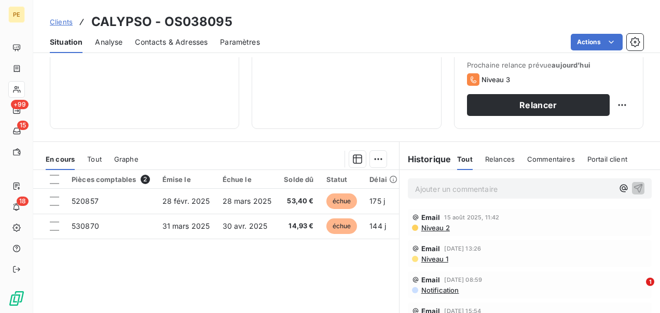
drag, startPoint x: 449, startPoint y: 261, endPoint x: 324, endPoint y: 255, distance: 124.7
click at [324, 255] on div "Pièces comptables 2 Émise le Échue le Solde dû Statut Délai Retard 520857 [DATE…" at bounding box center [216, 270] width 366 height 200
drag, startPoint x: 606, startPoint y: 187, endPoint x: 591, endPoint y: 194, distance: 17.2
click at [620, 187] on icon "button" at bounding box center [624, 188] width 8 height 8
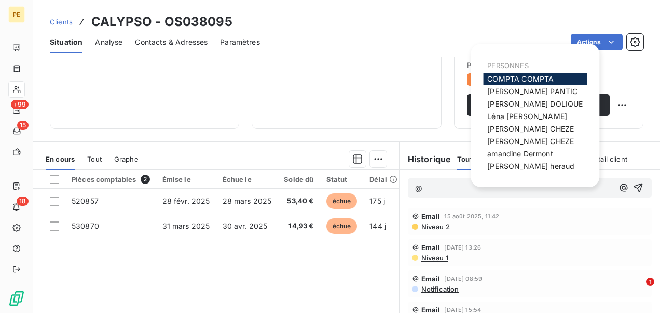
click at [503, 76] on span "COMPTA COMPTA" at bounding box center [520, 78] width 66 height 9
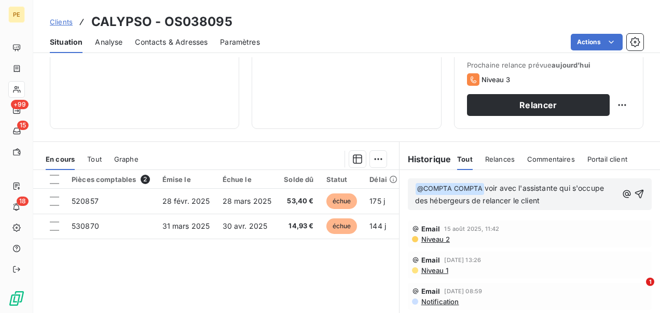
drag, startPoint x: 482, startPoint y: 187, endPoint x: 619, endPoint y: 205, distance: 138.1
click at [619, 205] on div "﻿ @ COMPTA COMPTA ﻿ voir avec l'assistante qui s'occupe des hébergeurs de relan…" at bounding box center [529, 193] width 229 height 25
copy span "voir avec l'assistante qui s'occupe des hébergeurs de relancer le client"
click at [635, 191] on icon "button" at bounding box center [639, 193] width 9 height 9
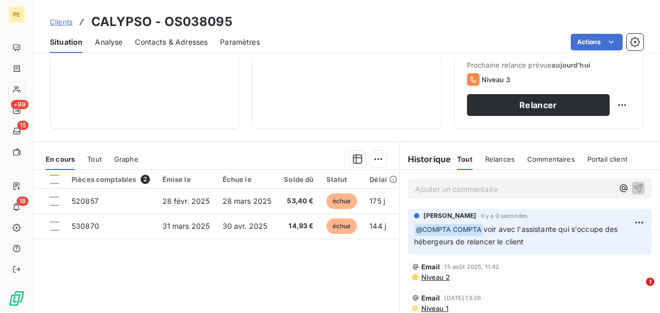
click at [71, 20] on span "Clients" at bounding box center [61, 22] width 23 height 8
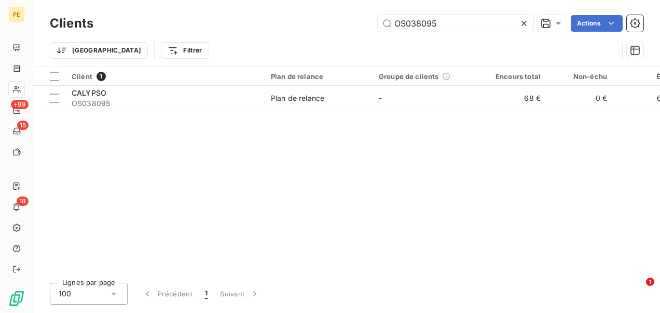
drag, startPoint x: 445, startPoint y: 22, endPoint x: 354, endPoint y: 23, distance: 91.4
click at [355, 24] on div "OS038095 Actions" at bounding box center [375, 23] width 538 height 17
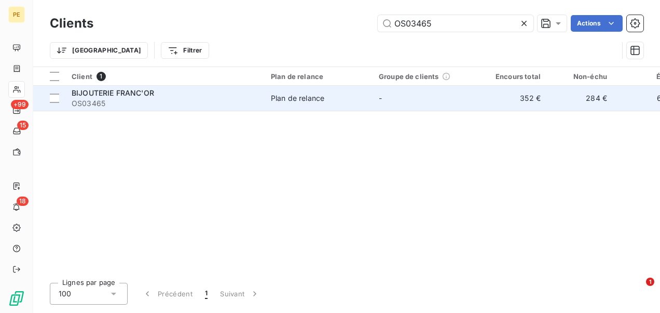
type input "OS03465"
click at [289, 103] on td "Plan de relance" at bounding box center [319, 98] width 108 height 25
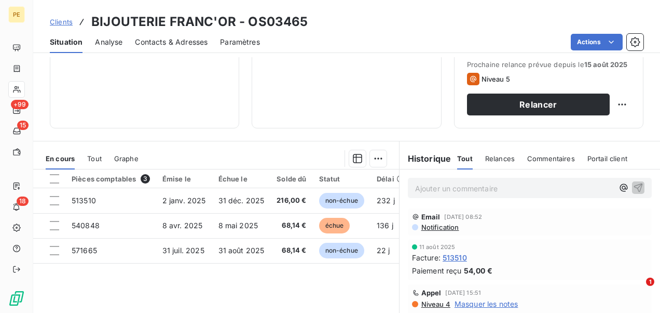
scroll to position [208, 0]
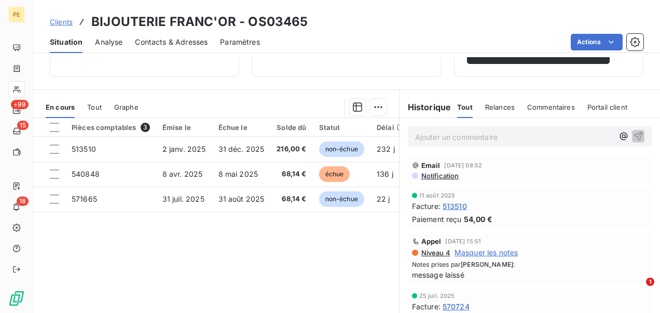
click at [547, 135] on p "Ajouter un commentaire ﻿" at bounding box center [514, 136] width 198 height 13
click at [525, 137] on p "Ajouter un commentaire ﻿" at bounding box center [514, 136] width 198 height 13
click at [619, 138] on icon "button" at bounding box center [624, 136] width 10 height 10
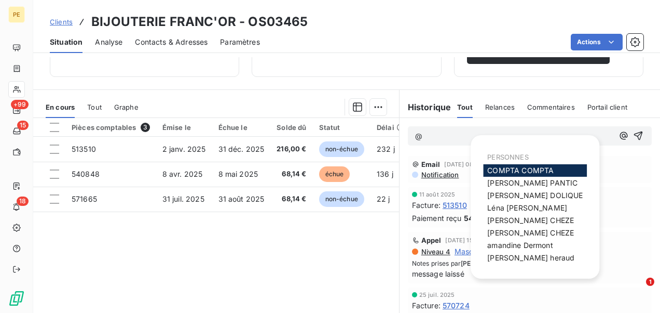
click at [505, 169] on span "COMPTA COMPTA" at bounding box center [520, 170] width 66 height 9
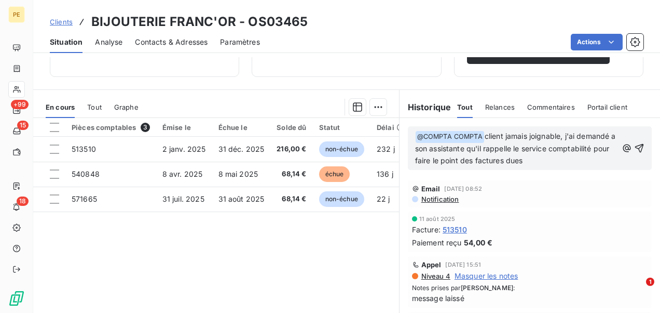
drag, startPoint x: 582, startPoint y: 164, endPoint x: 479, endPoint y: 137, distance: 107.1
click at [479, 137] on p "﻿ @ COMPTA COMPTA ﻿ client jamais joignable, j'ai demandé a son assistante qu'i…" at bounding box center [516, 148] width 202 height 36
copy p "﻿ client jamais joignable, j'ai demandé a son assistante qu'il rappelle le serv…"
click at [556, 197] on div "Notification" at bounding box center [530, 199] width 236 height 8
click at [634, 144] on icon "button" at bounding box center [639, 148] width 10 height 10
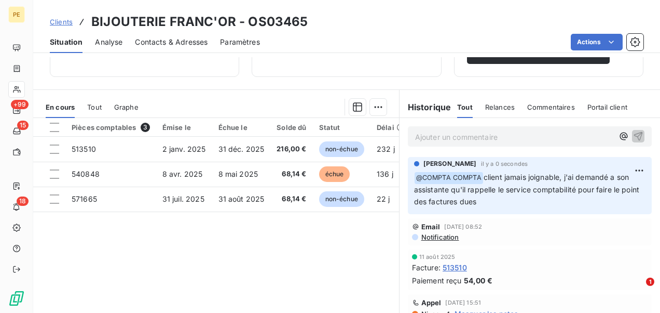
click at [61, 24] on span "Clients" at bounding box center [61, 22] width 23 height 8
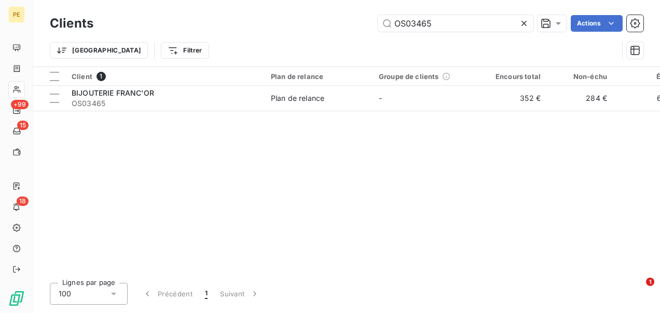
drag, startPoint x: 419, startPoint y: 23, endPoint x: 357, endPoint y: 19, distance: 62.4
click at [357, 19] on div "OS03465 Actions" at bounding box center [375, 23] width 538 height 17
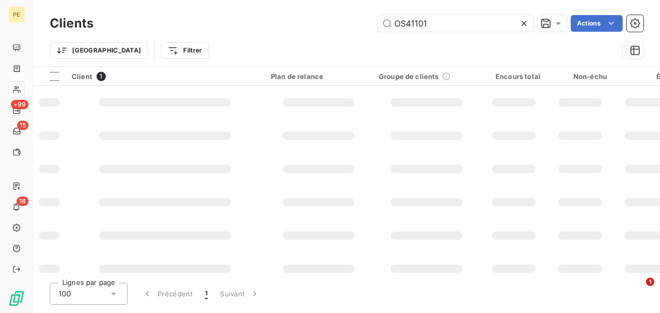
type input "OS41101"
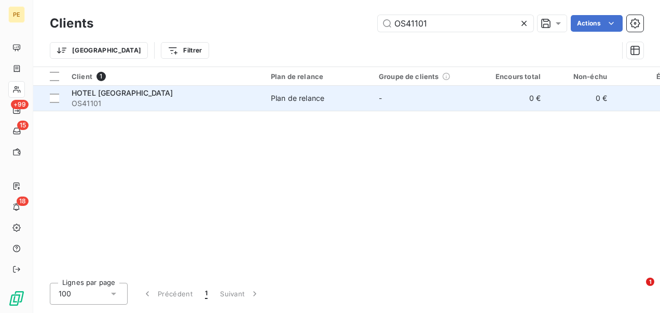
click at [212, 91] on div "HOTEL [GEOGRAPHIC_DATA]" at bounding box center [165, 93] width 187 height 10
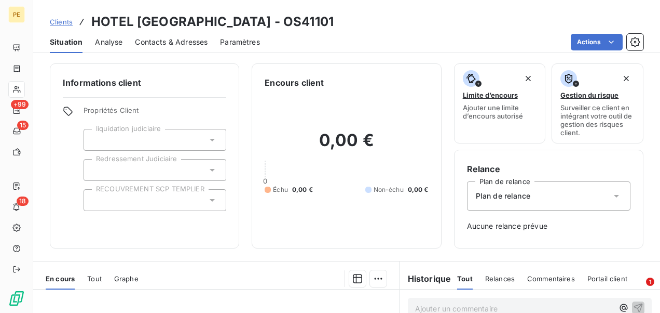
click at [66, 25] on span "Clients" at bounding box center [61, 22] width 23 height 8
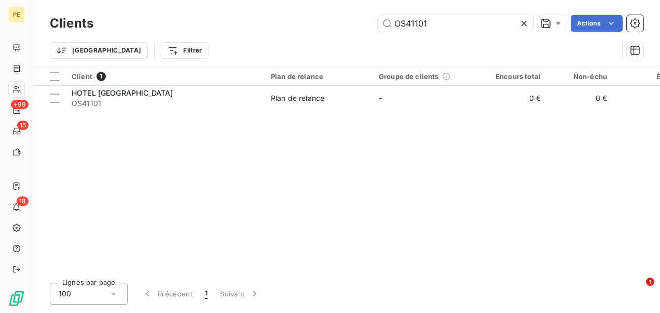
drag, startPoint x: 439, startPoint y: 22, endPoint x: 320, endPoint y: 26, distance: 119.0
click at [321, 26] on div "OS41101 Actions" at bounding box center [375, 23] width 538 height 17
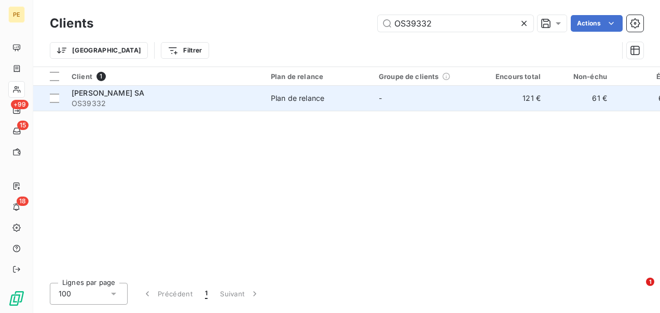
type input "OS39332"
click at [300, 100] on div "Plan de relance" at bounding box center [297, 98] width 53 height 10
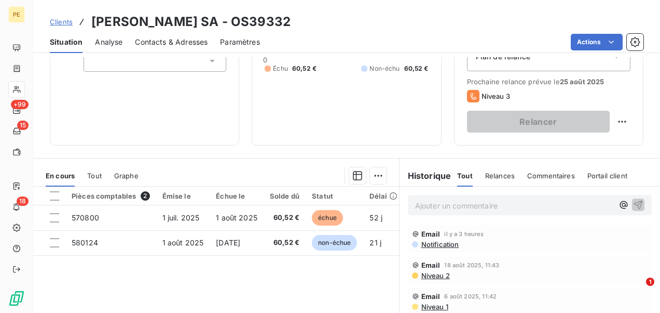
scroll to position [156, 0]
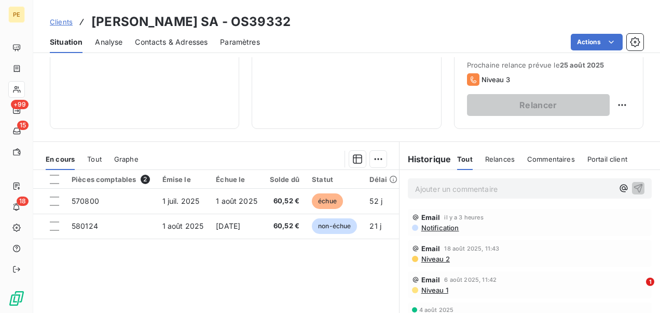
click at [270, 266] on div "Pièces comptables 2 Émise le Échue le Solde dû Statut Délai Retard 570800 [DATE…" at bounding box center [216, 270] width 366 height 200
click at [64, 20] on span "Clients" at bounding box center [61, 22] width 23 height 8
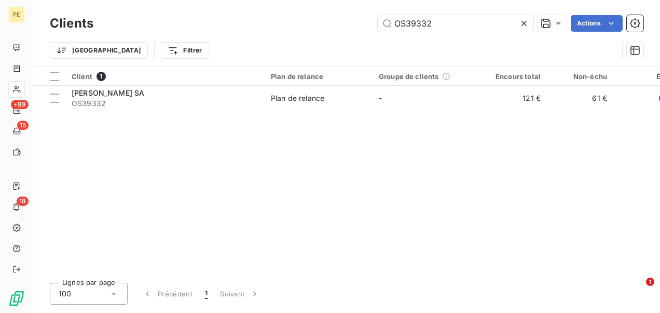
drag, startPoint x: 445, startPoint y: 19, endPoint x: 214, endPoint y: 17, distance: 231.5
click at [212, 19] on div "OS39332 Actions" at bounding box center [375, 23] width 538 height 17
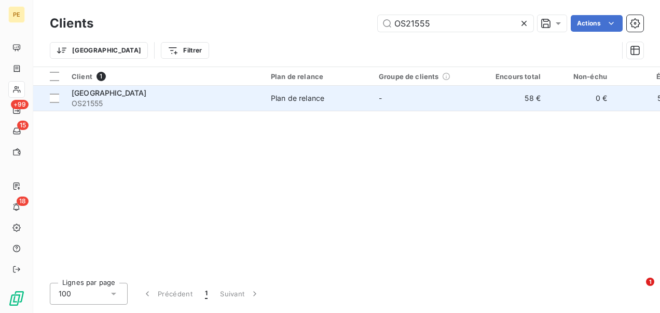
type input "OS21555"
click at [206, 105] on span "OS21555" at bounding box center [165, 103] width 187 height 10
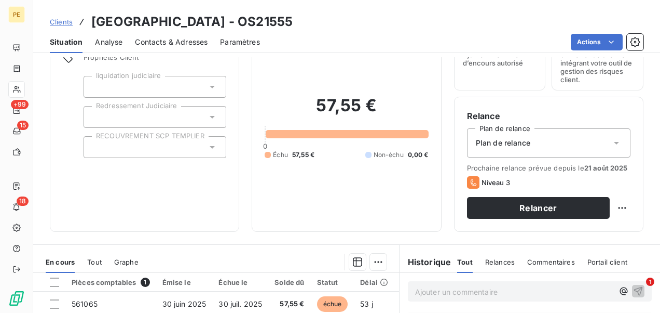
scroll to position [52, 0]
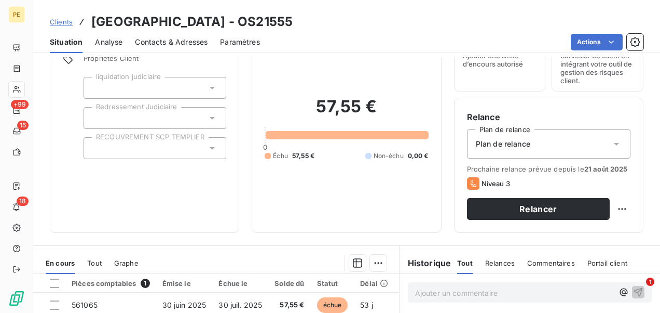
drag, startPoint x: 180, startPoint y: 8, endPoint x: 286, endPoint y: 66, distance: 120.4
click at [354, 62] on div "57,55 € 0 Échu 57,55 € Non-échu 0,00 €" at bounding box center [347, 128] width 164 height 183
click at [69, 21] on span "Clients" at bounding box center [61, 22] width 23 height 8
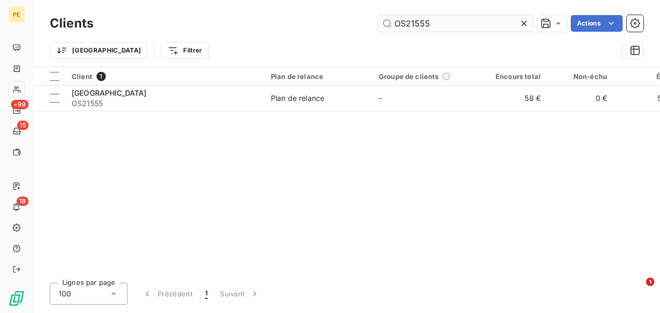
drag, startPoint x: 468, startPoint y: 26, endPoint x: 410, endPoint y: 22, distance: 58.3
click at [410, 22] on input "OS21555" at bounding box center [456, 23] width 156 height 17
type input "OS23410"
click at [350, 113] on div "Client 1 Plan de relance Groupe de clients Encours total Non-échu Échu Limite d…" at bounding box center [346, 170] width 627 height 207
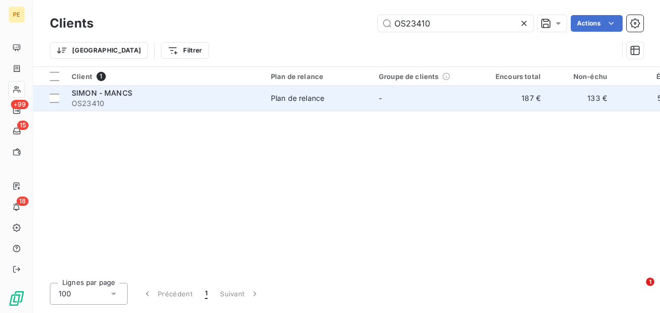
click at [351, 104] on td "Plan de relance" at bounding box center [319, 98] width 108 height 25
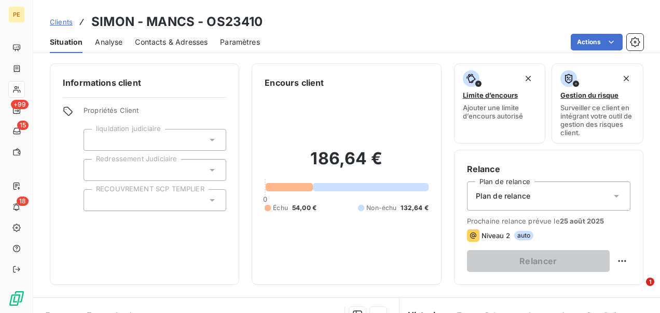
scroll to position [243, 0]
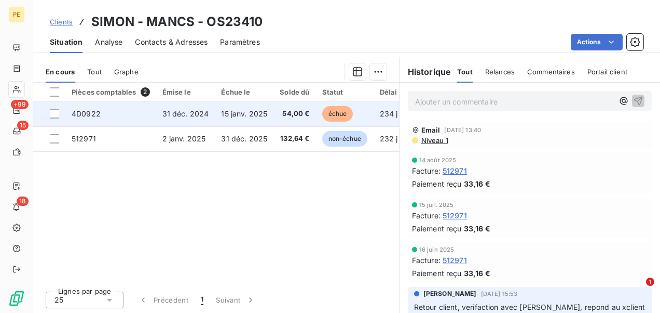
click at [230, 118] on td "15 janv. 2025" at bounding box center [244, 113] width 59 height 25
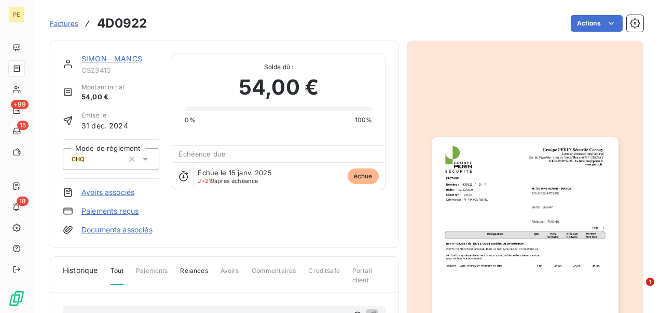
click at [71, 22] on span "Factures" at bounding box center [64, 23] width 29 height 8
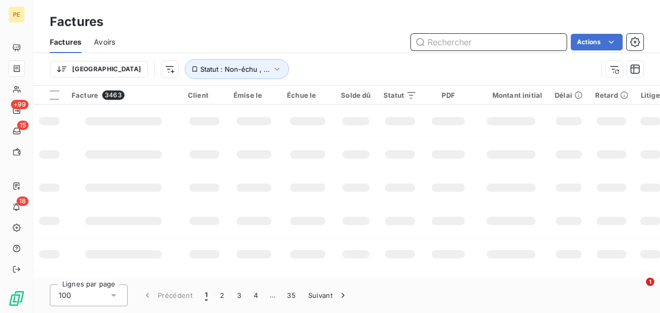
click at [446, 42] on input "text" at bounding box center [489, 42] width 156 height 17
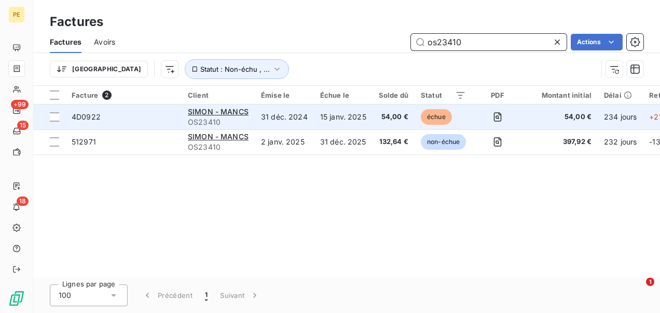
type input "os23410"
click at [298, 106] on td "31 déc. 2024" at bounding box center [284, 116] width 59 height 25
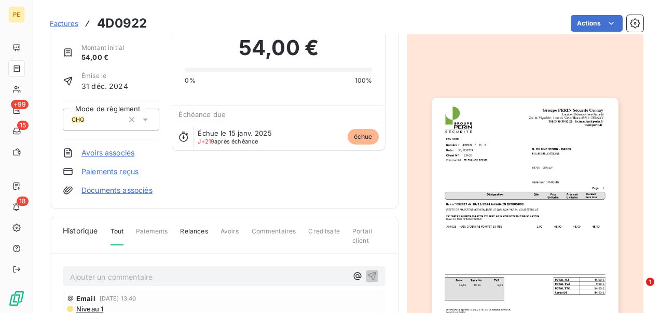
scroll to position [104, 0]
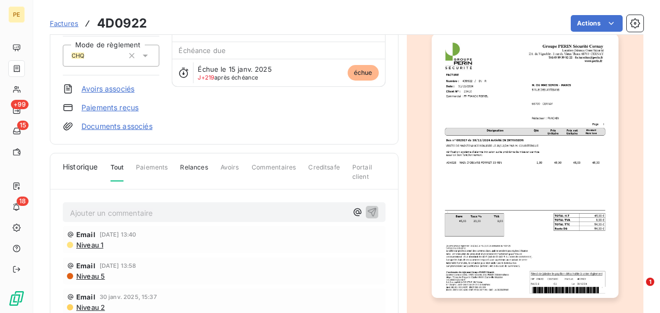
click at [146, 212] on p "Ajouter un commentaire ﻿" at bounding box center [208, 212] width 277 height 13
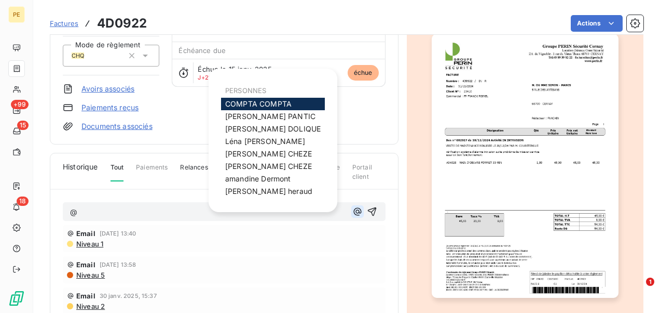
click at [352, 212] on icon "button" at bounding box center [357, 211] width 10 height 10
click at [279, 179] on span "[PERSON_NAME]" at bounding box center [257, 178] width 65 height 9
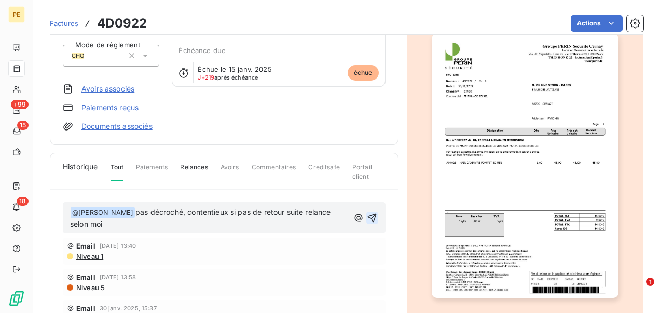
click at [368, 219] on icon "button" at bounding box center [372, 217] width 9 height 9
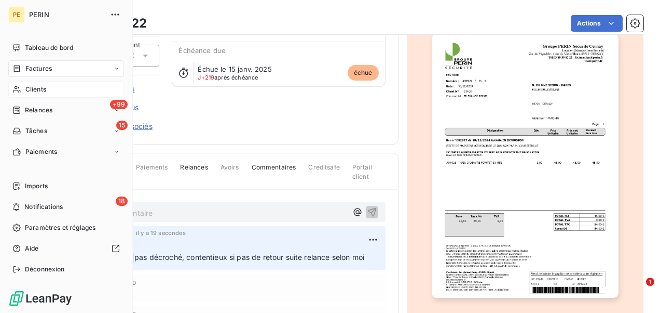
click at [38, 92] on span "Clients" at bounding box center [35, 89] width 21 height 9
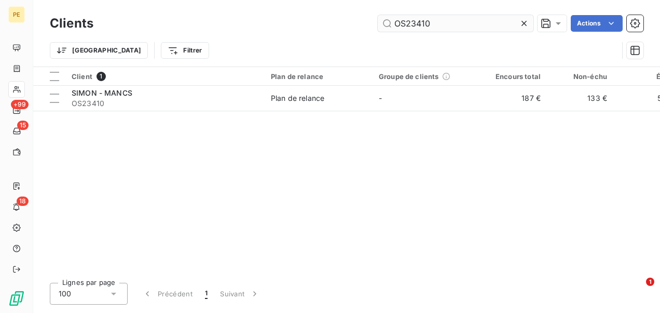
drag, startPoint x: 437, startPoint y: 22, endPoint x: 404, endPoint y: 24, distance: 33.3
click at [404, 24] on input "OS23410" at bounding box center [456, 23] width 156 height 17
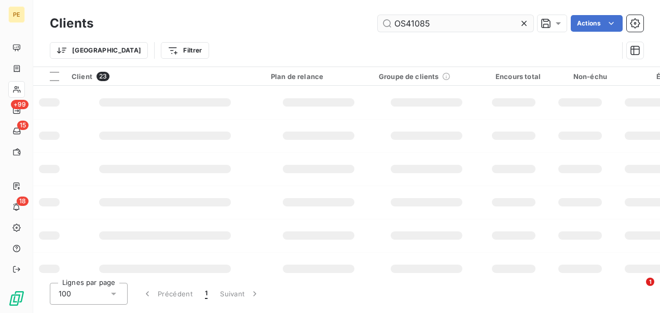
type input "OS41085"
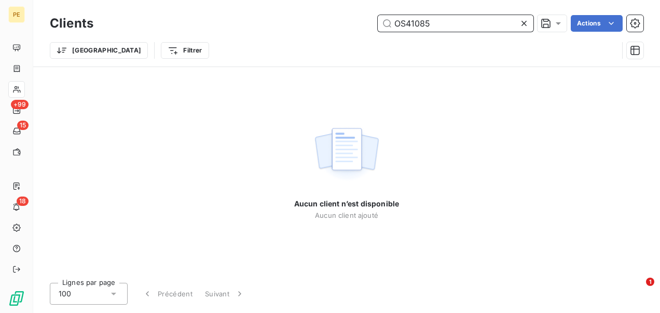
drag, startPoint x: 479, startPoint y: 24, endPoint x: 205, endPoint y: 13, distance: 274.3
click at [205, 13] on div "Clients OS41085 Actions" at bounding box center [347, 23] width 594 height 22
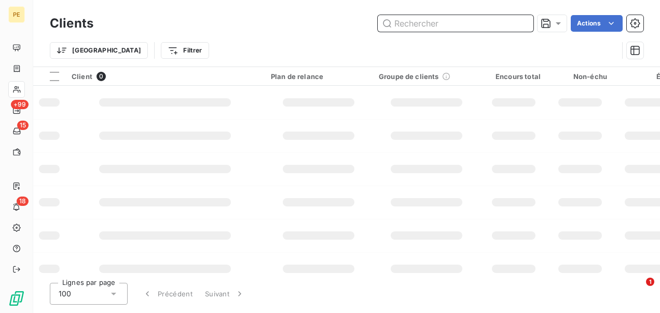
paste input "OS041085"
type input "OS041085"
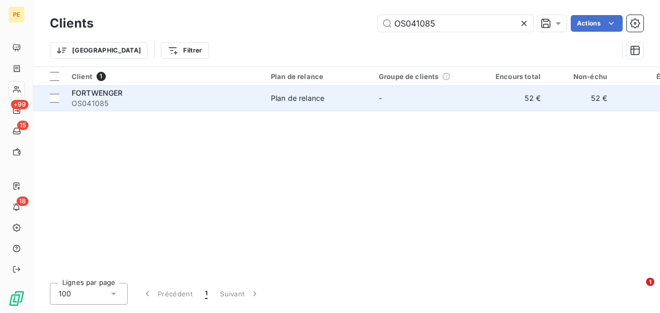
click at [234, 94] on div "FORTWENGER" at bounding box center [165, 93] width 187 height 10
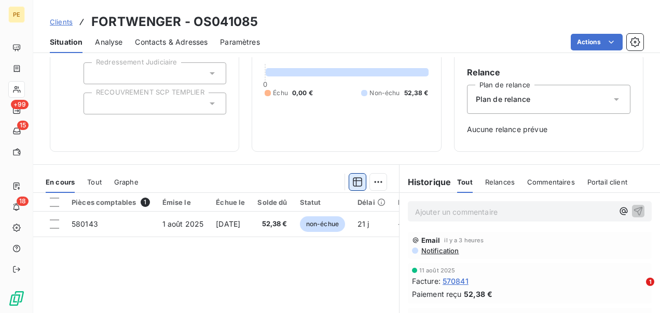
scroll to position [207, 0]
